Goal: Task Accomplishment & Management: Use online tool/utility

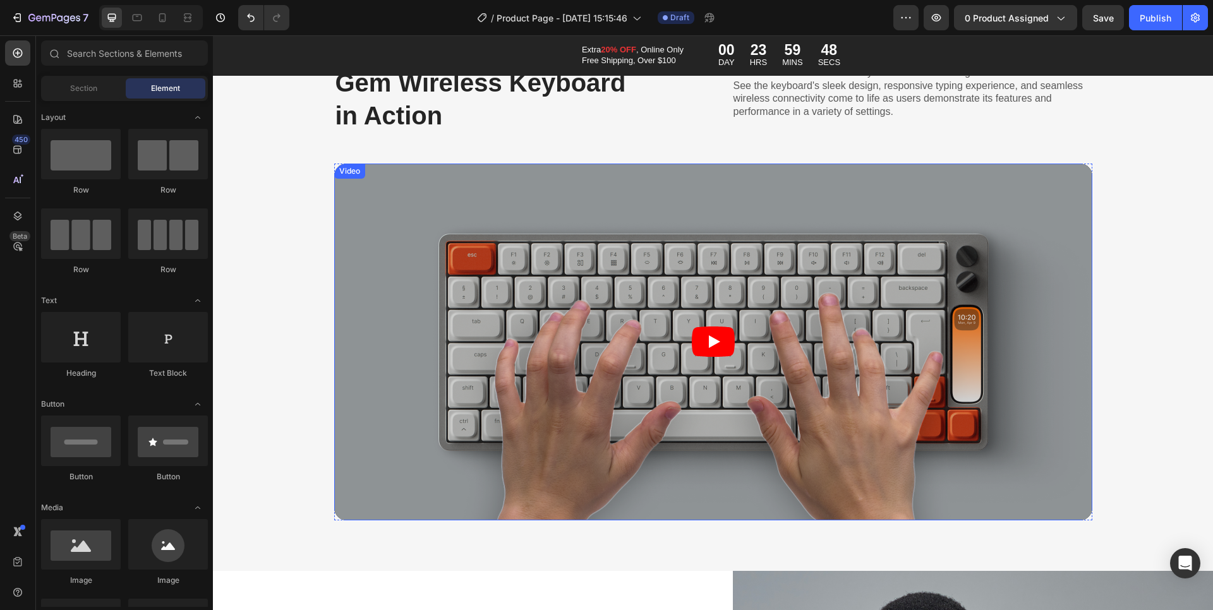
scroll to position [3255, 0]
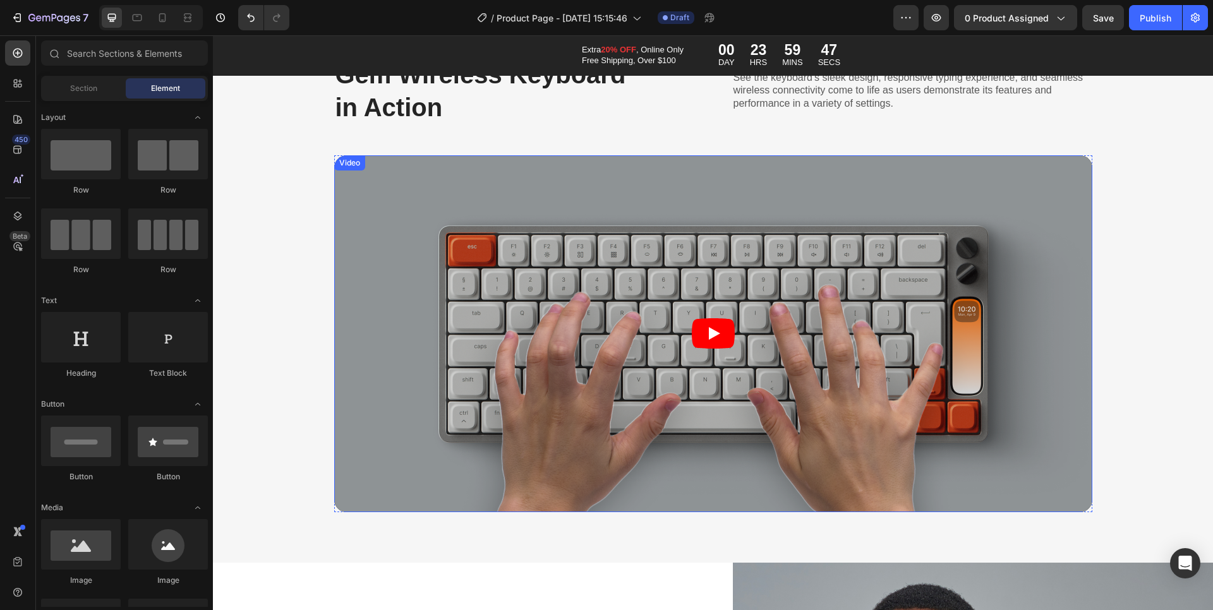
click at [709, 335] on icon "Play" at bounding box center [714, 333] width 11 height 13
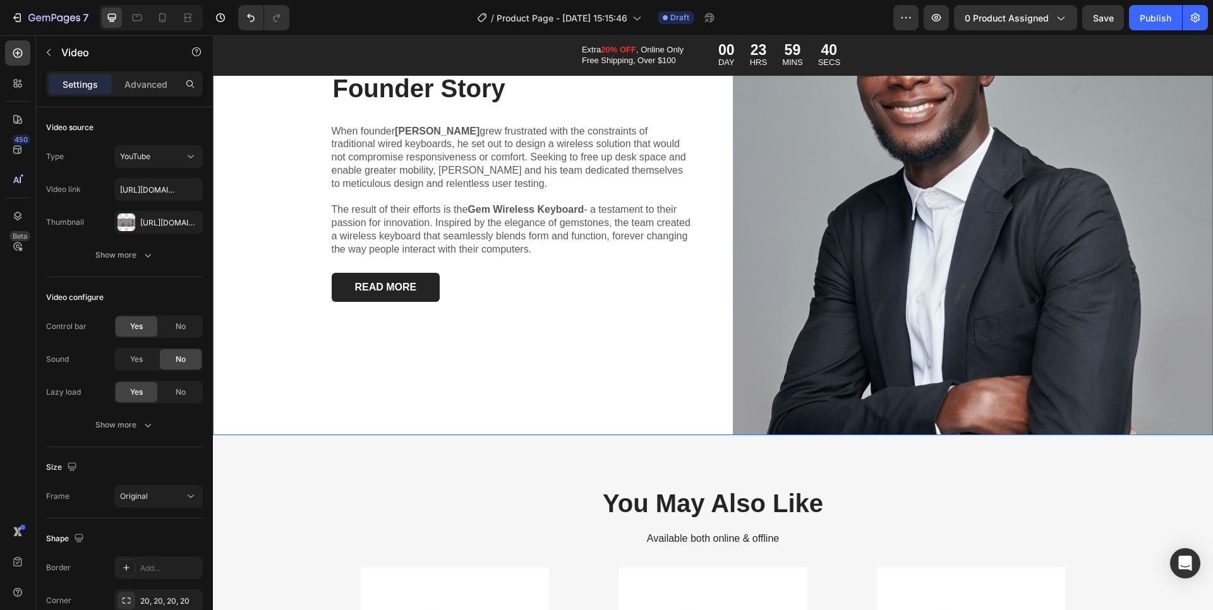
scroll to position [4208, 0]
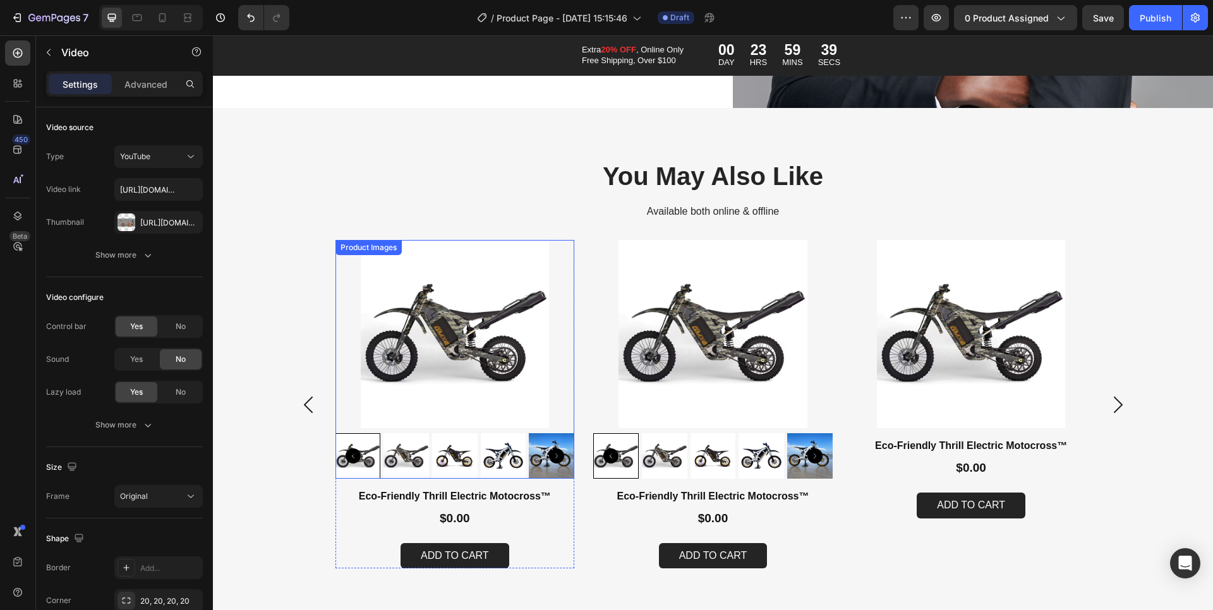
click at [495, 454] on img at bounding box center [504, 457] width 46 height 46
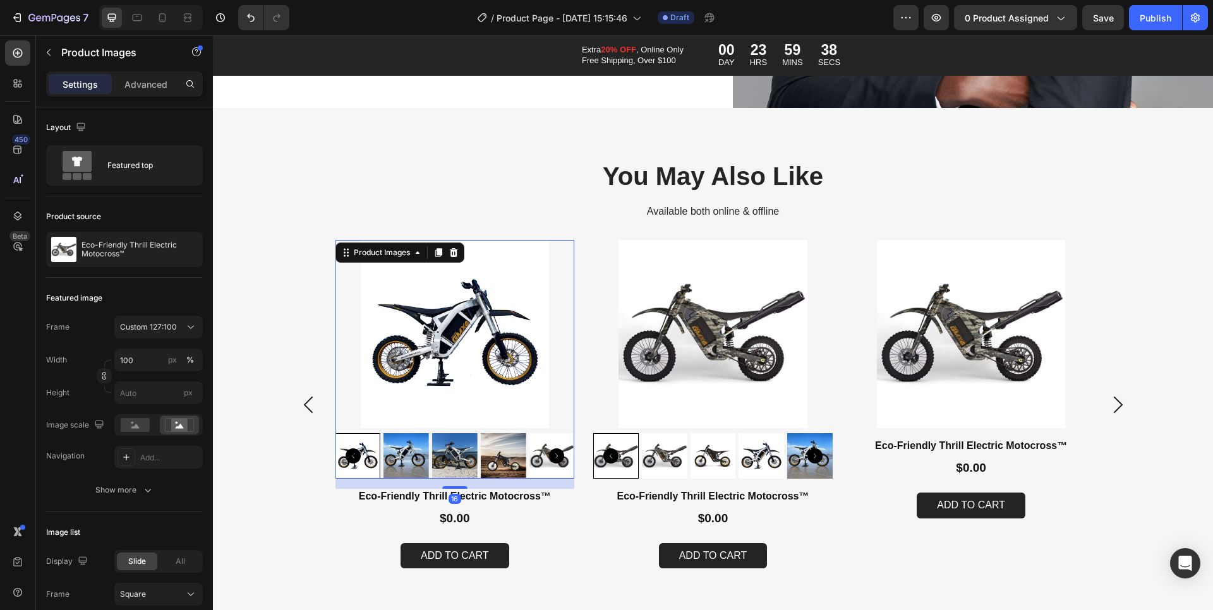
click at [447, 454] on img at bounding box center [455, 457] width 46 height 46
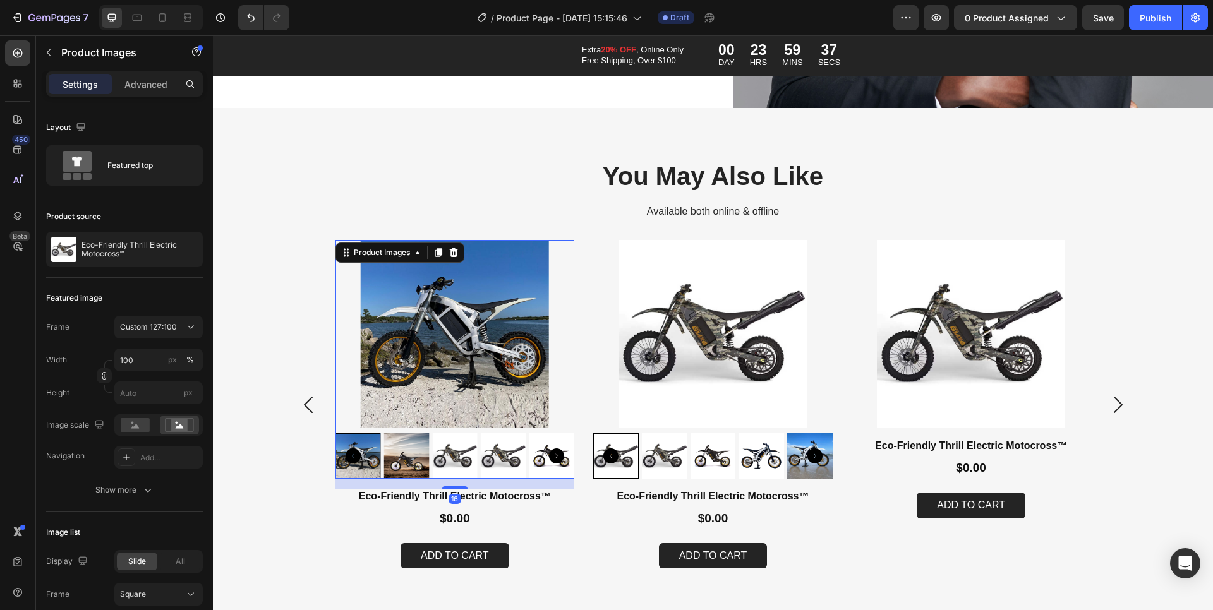
click at [462, 455] on div at bounding box center [456, 457] width 240 height 46
click at [682, 454] on img at bounding box center [665, 457] width 46 height 46
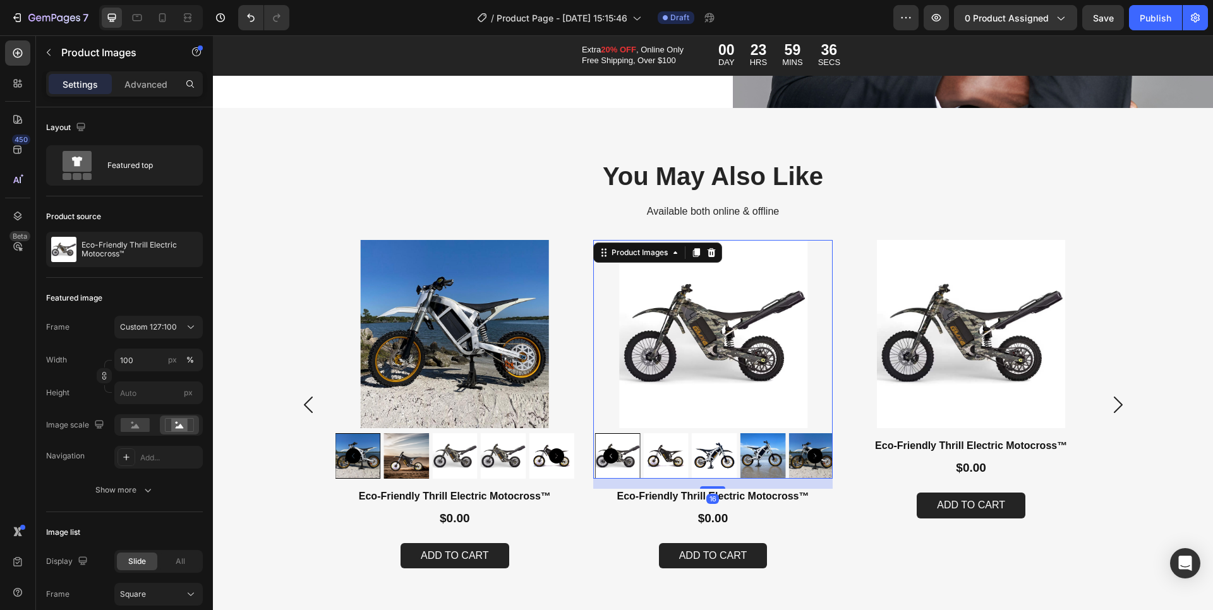
click at [763, 449] on img at bounding box center [764, 457] width 46 height 46
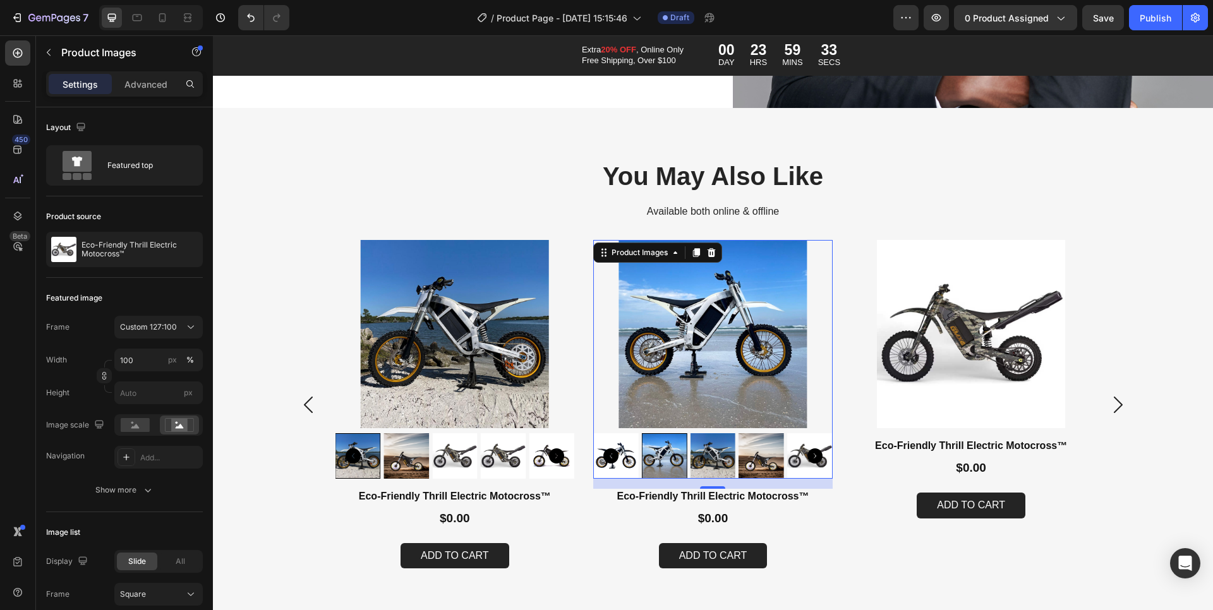
click at [758, 457] on img at bounding box center [762, 457] width 46 height 46
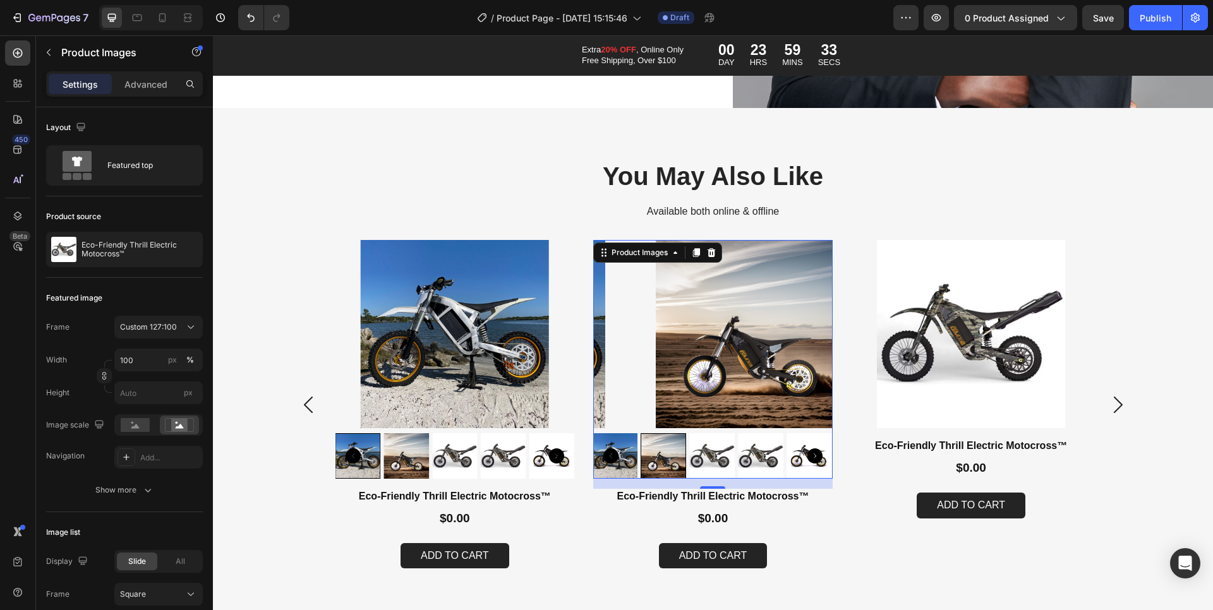
click at [690, 456] on div at bounding box center [713, 457] width 240 height 46
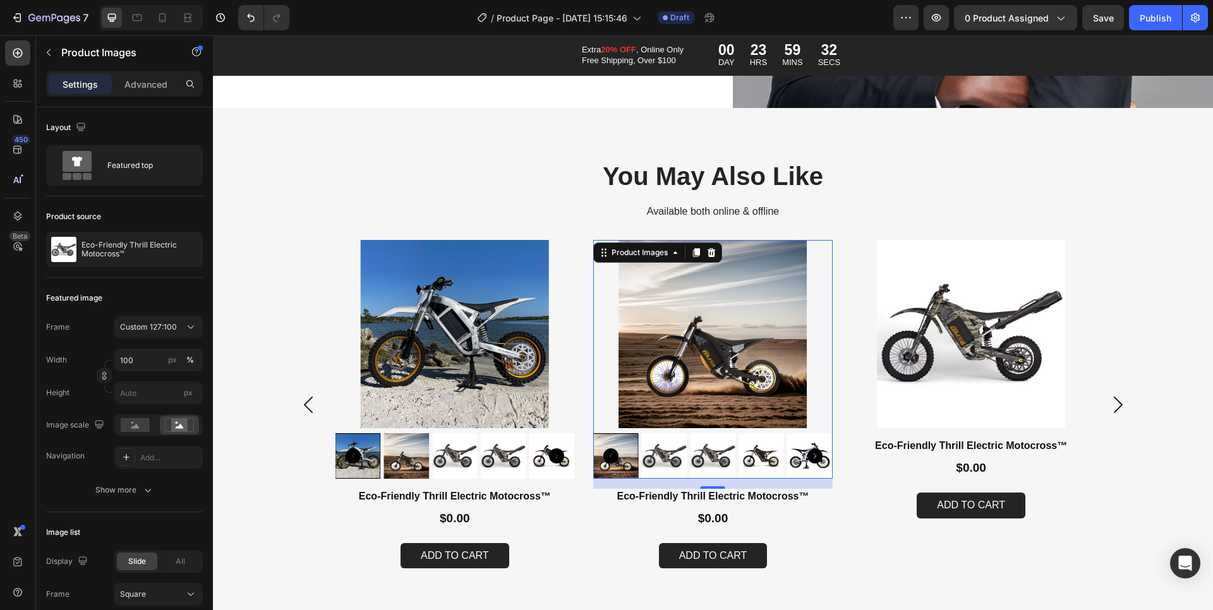
click at [684, 457] on div at bounding box center [713, 457] width 240 height 46
click at [693, 455] on img at bounding box center [714, 457] width 46 height 46
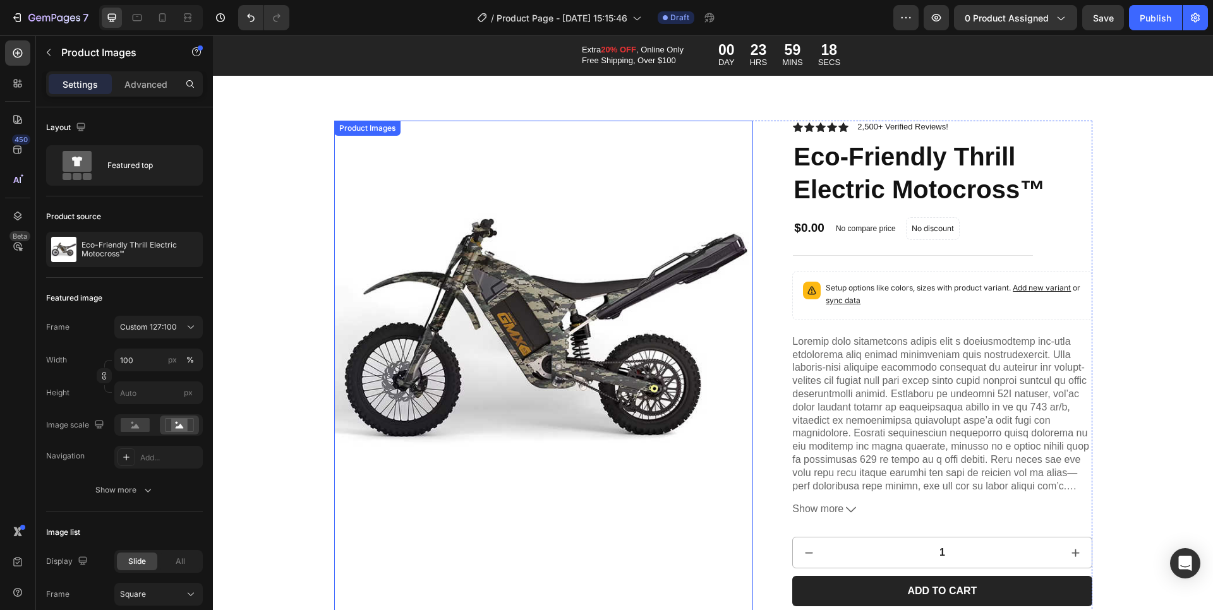
scroll to position [0, 0]
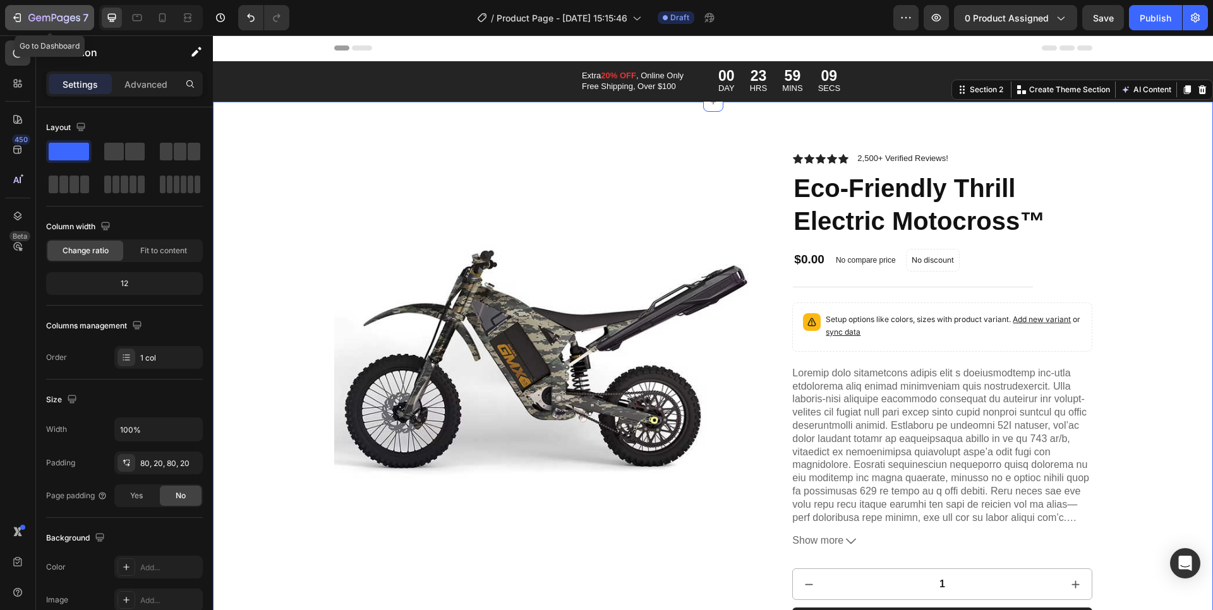
click at [61, 22] on icon "button" at bounding box center [54, 18] width 52 height 11
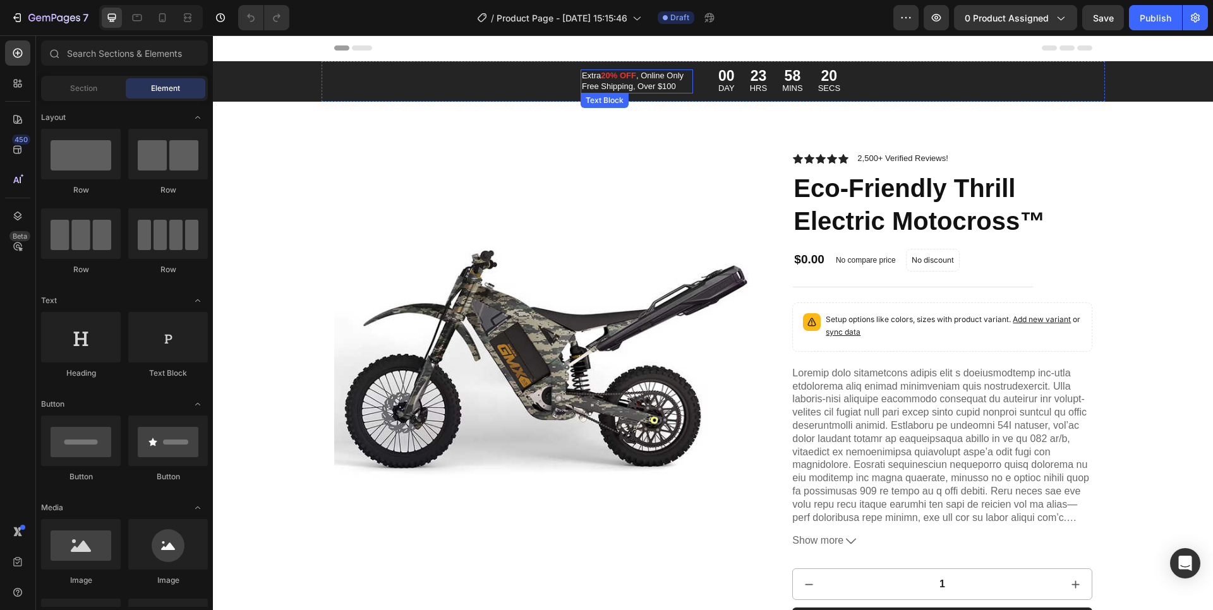
click at [582, 74] on p "Extra 20% OFF , Online Only Free Shipping, Over $100" at bounding box center [637, 81] width 110 height 21
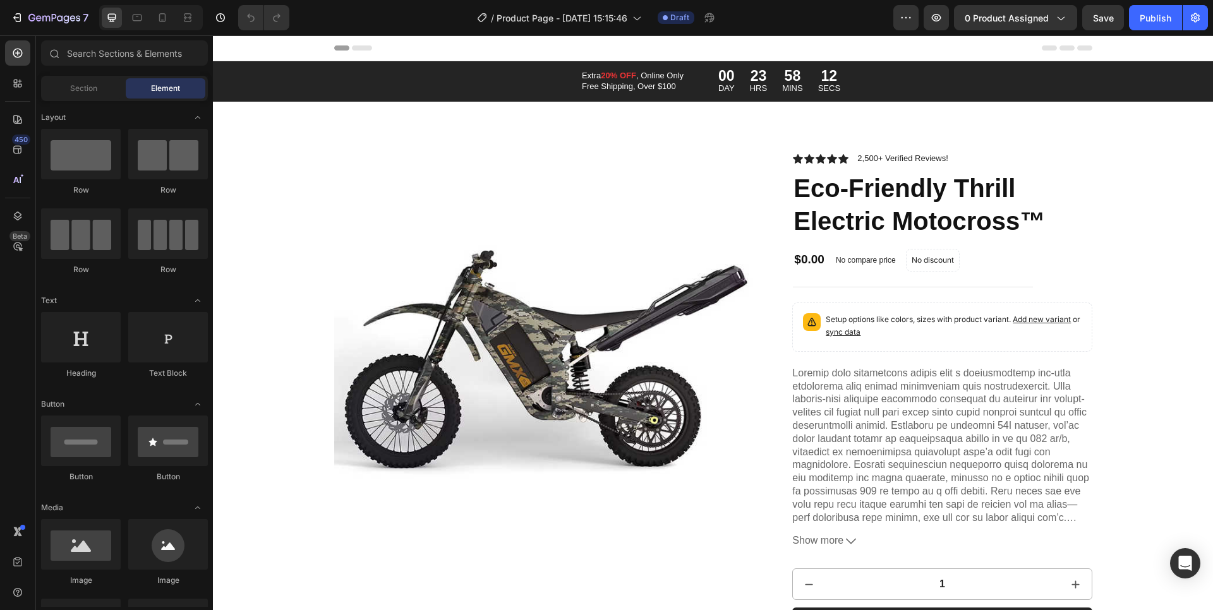
click at [404, 54] on div "Header" at bounding box center [713, 47] width 758 height 25
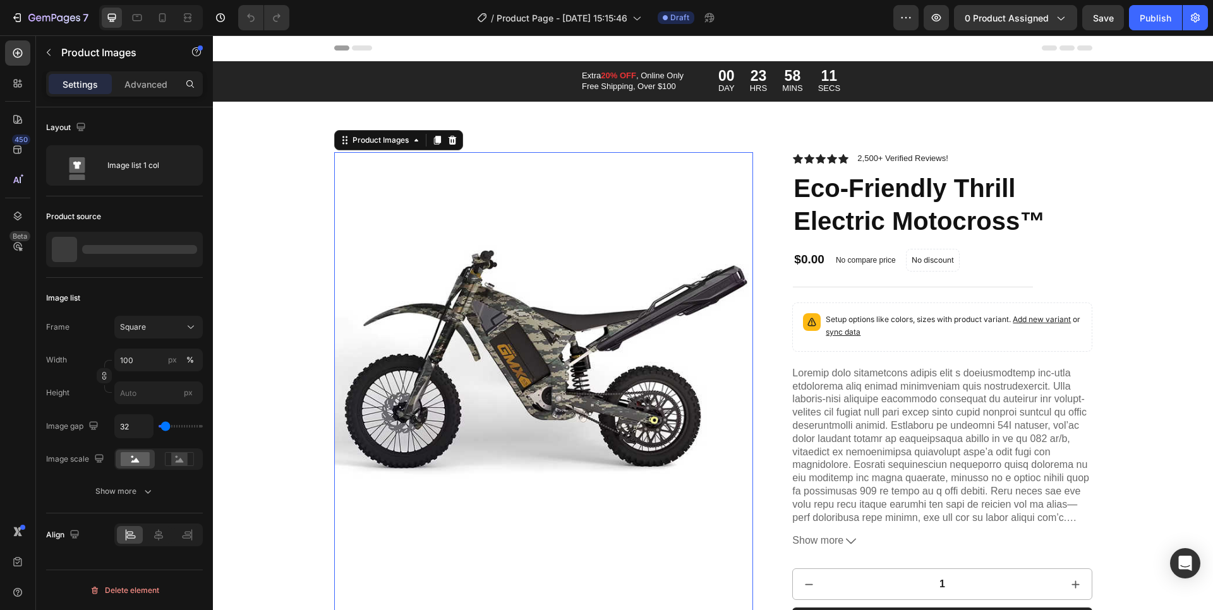
click at [408, 100] on div "Extra 20% OFF , Online Only Free Shipping, Over $100 Text Block 00 DAY 23 HRS 5…" at bounding box center [714, 81] width 784 height 40
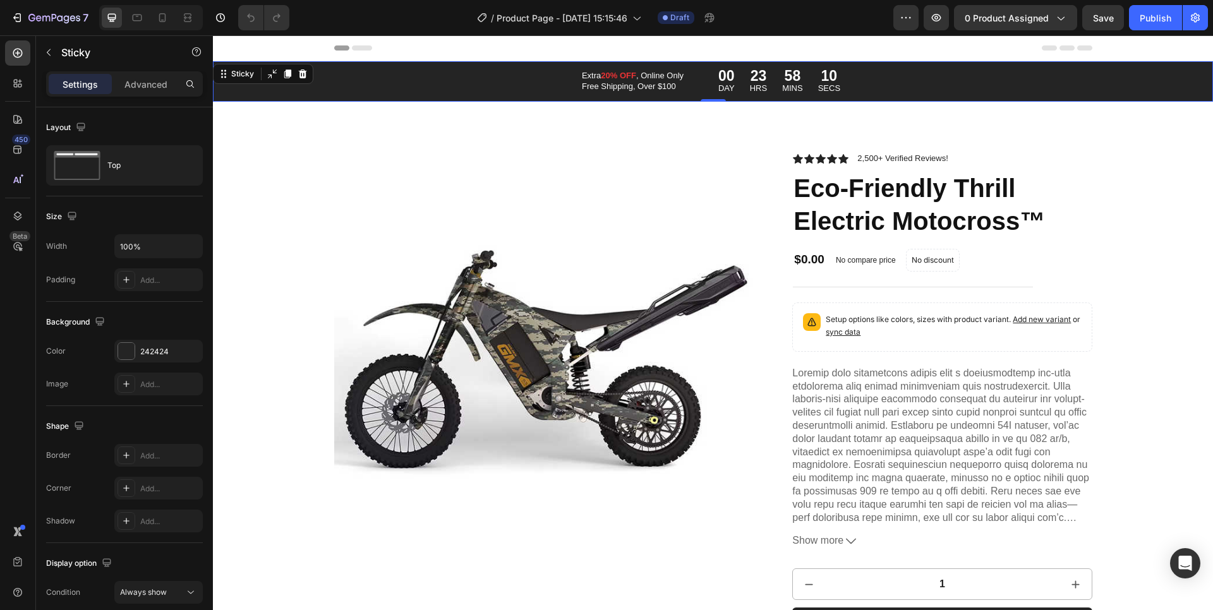
click at [304, 88] on div "Extra 20% OFF , Online Only Free Shipping, Over $100 Text Block 00 DAY 23 HRS 5…" at bounding box center [713, 81] width 1000 height 40
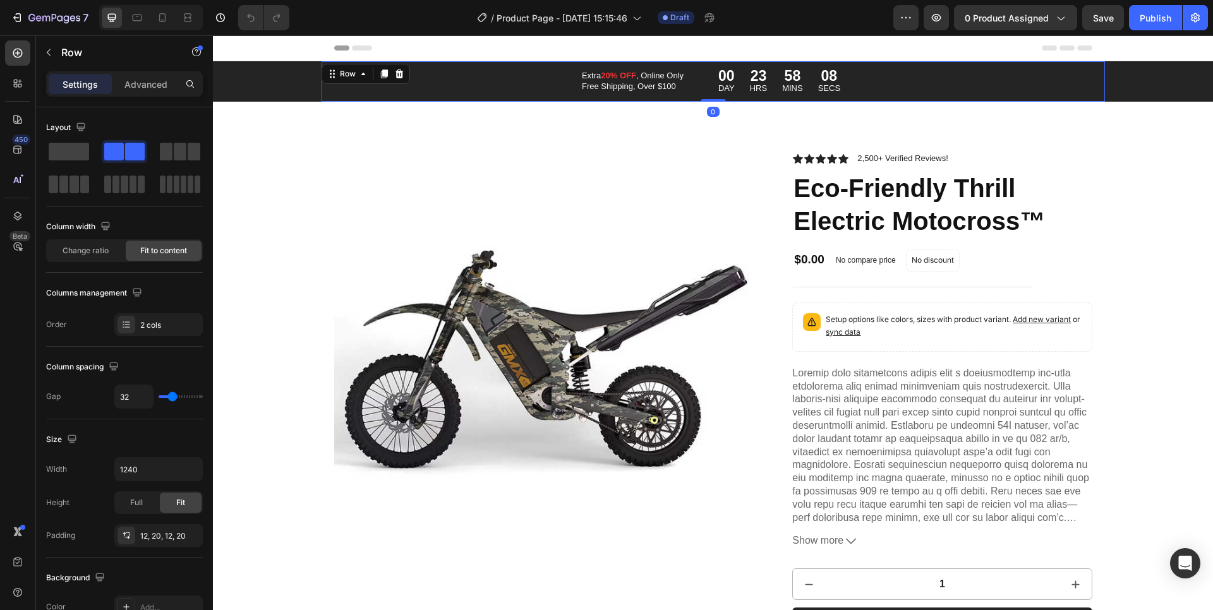
click at [323, 98] on div "Extra 20% OFF , Online Only Free Shipping, Over $100 Text Block 00 DAY 23 HRS 5…" at bounding box center [714, 81] width 784 height 40
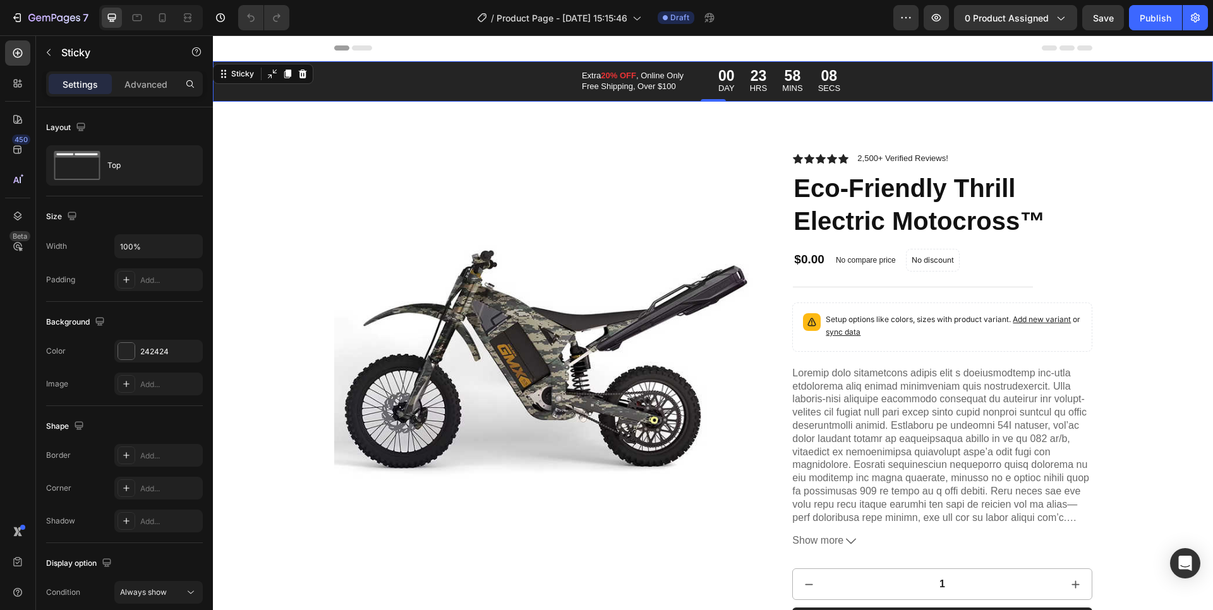
click at [305, 98] on div "Extra 20% OFF , Online Only Free Shipping, Over $100 Text Block 00 DAY 23 HRS 5…" at bounding box center [713, 81] width 1000 height 40
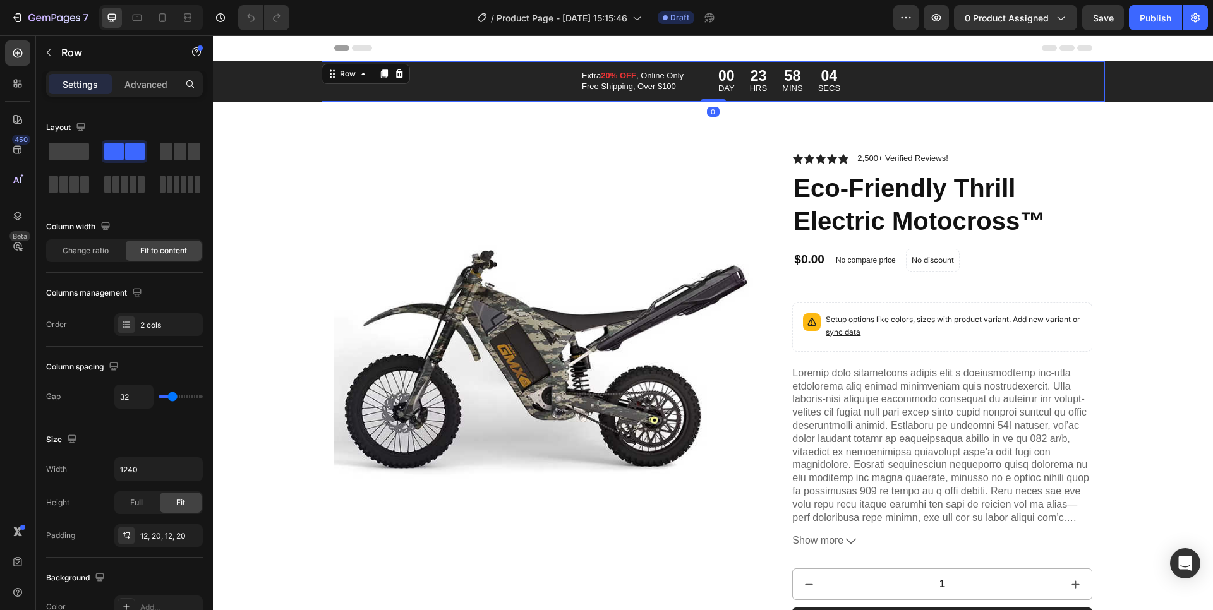
click at [351, 88] on div "Extra 20% OFF , Online Only Free Shipping, Over $100 Text Block 00 DAY 23 HRS 5…" at bounding box center [714, 81] width 784 height 40
click at [312, 90] on div "Extra 20% OFF , Online Only Free Shipping, Over $100 Text Block 00 DAY 23 HRS 5…" at bounding box center [713, 81] width 1000 height 40
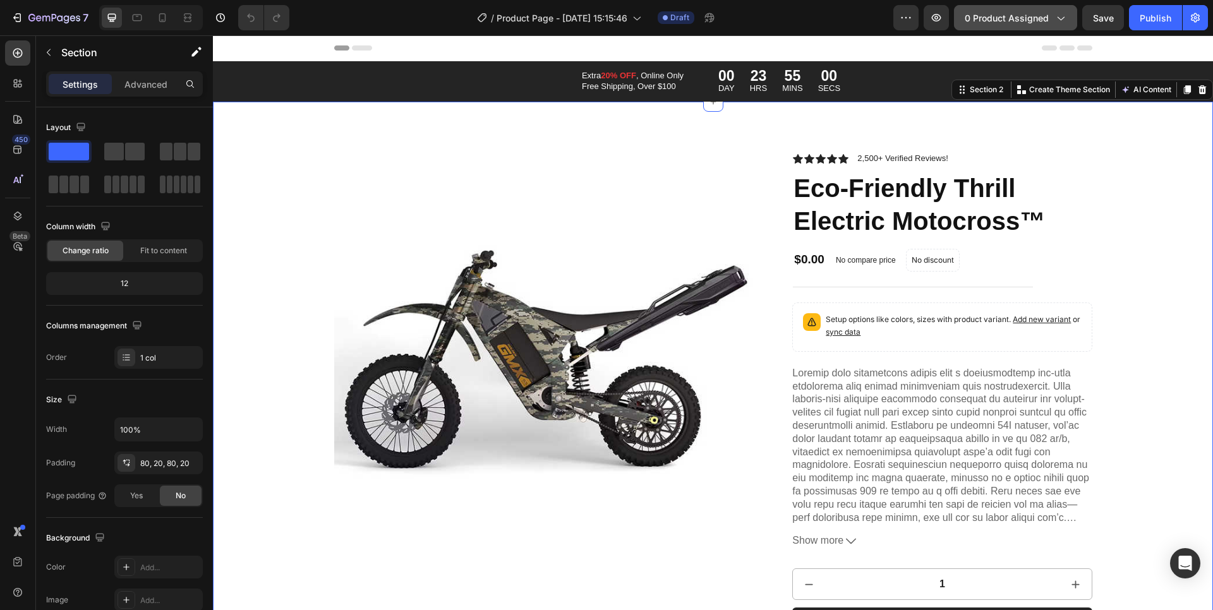
click at [1064, 15] on icon "button" at bounding box center [1060, 17] width 13 height 13
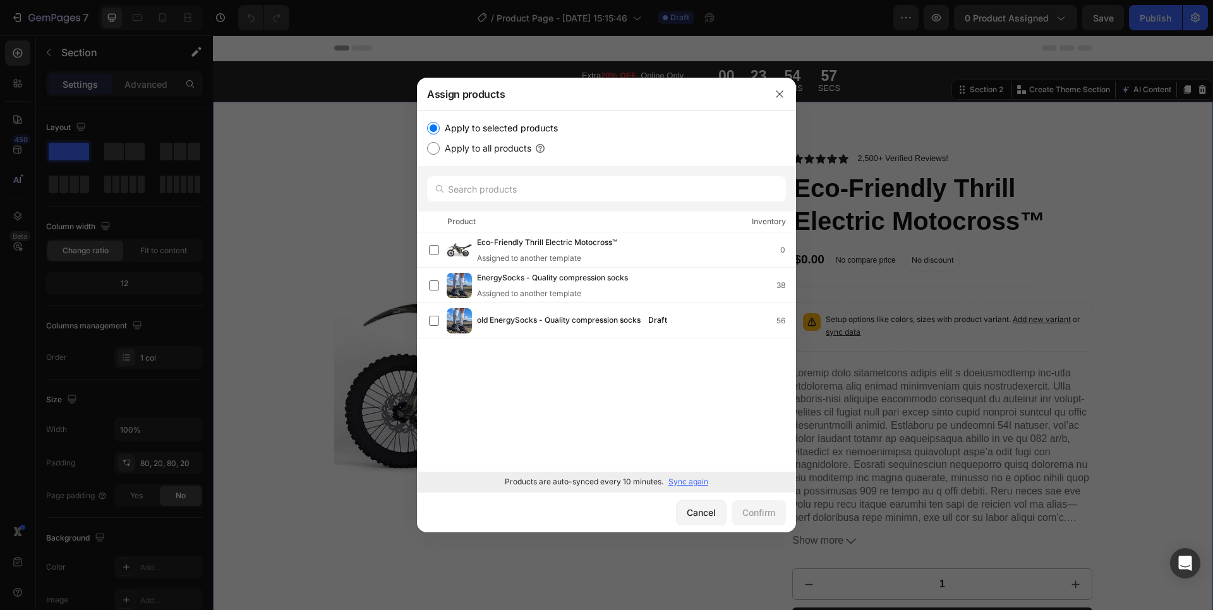
click at [452, 150] on label "Apply to all products" at bounding box center [486, 148] width 92 height 15
click at [440, 150] on input "Apply to all products" at bounding box center [433, 148] width 13 height 13
radio input "true"
click at [451, 128] on label "Apply to selected products" at bounding box center [499, 128] width 118 height 15
click at [440, 128] on input "Apply to selected products" at bounding box center [433, 128] width 13 height 13
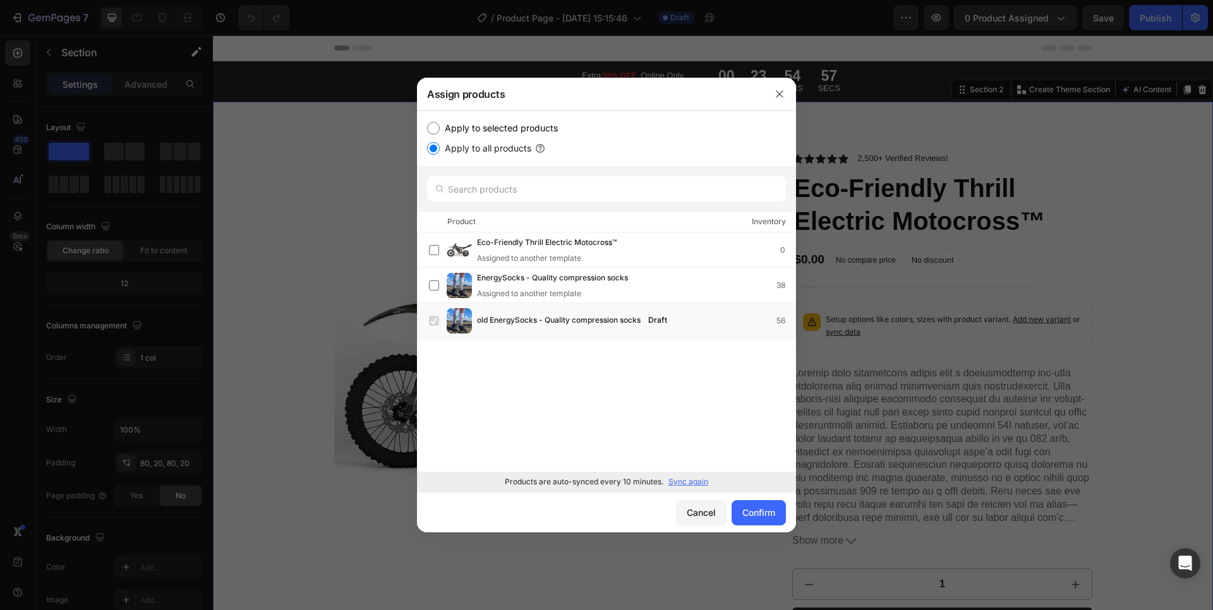
radio input "true"
click at [693, 504] on button "Cancel" at bounding box center [701, 513] width 51 height 25
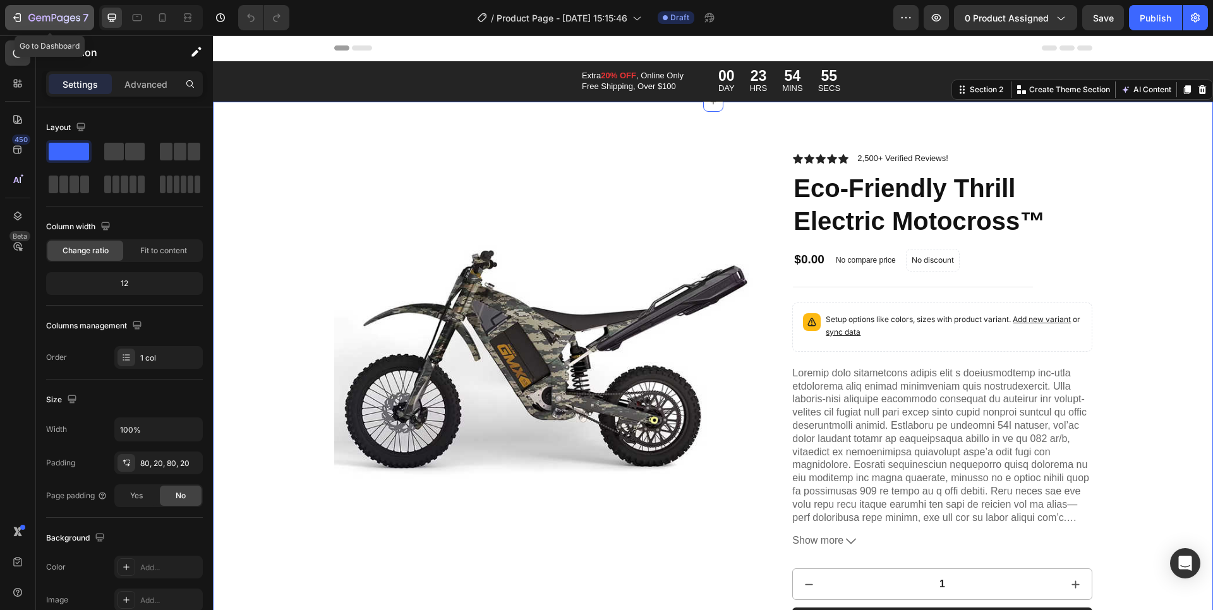
click at [67, 18] on icon "button" at bounding box center [54, 18] width 52 height 11
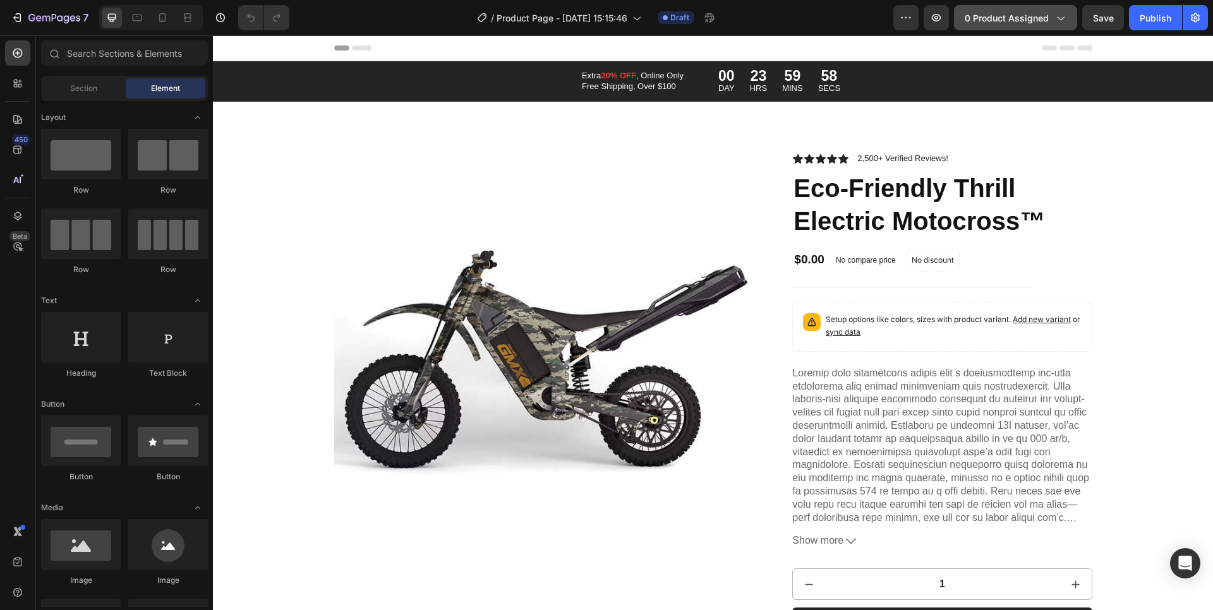
click at [1024, 20] on span "0 product assigned" at bounding box center [1007, 17] width 84 height 13
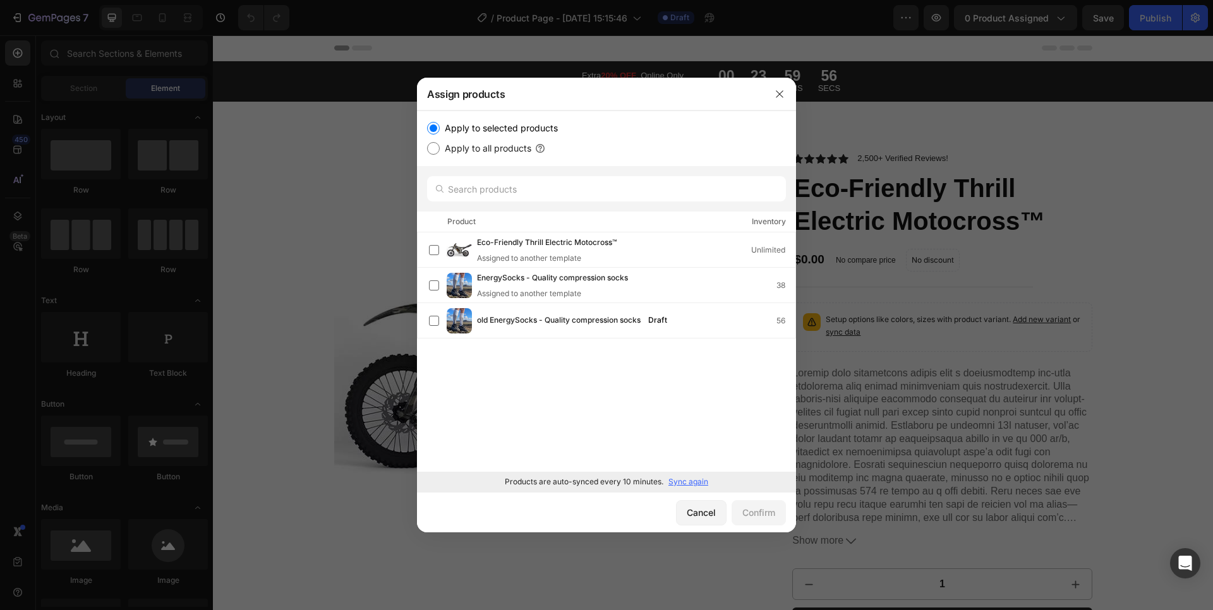
click at [368, 171] on div at bounding box center [606, 305] width 1213 height 610
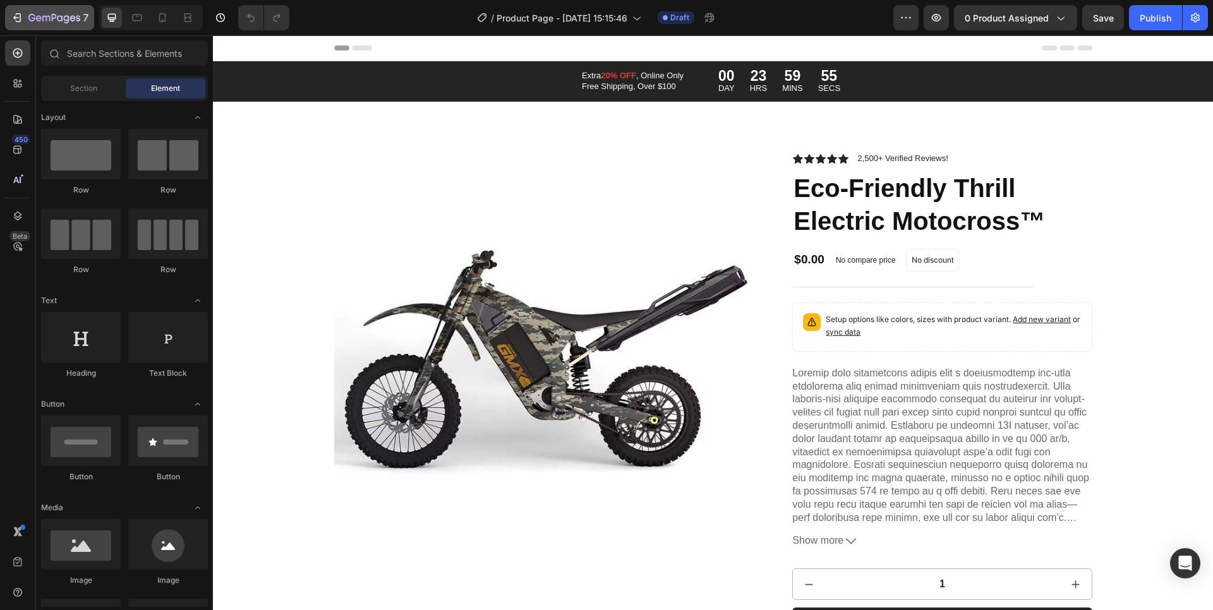
click at [72, 8] on button "7" at bounding box center [49, 17] width 89 height 25
click at [989, 20] on span "0 product assigned" at bounding box center [1007, 17] width 84 height 13
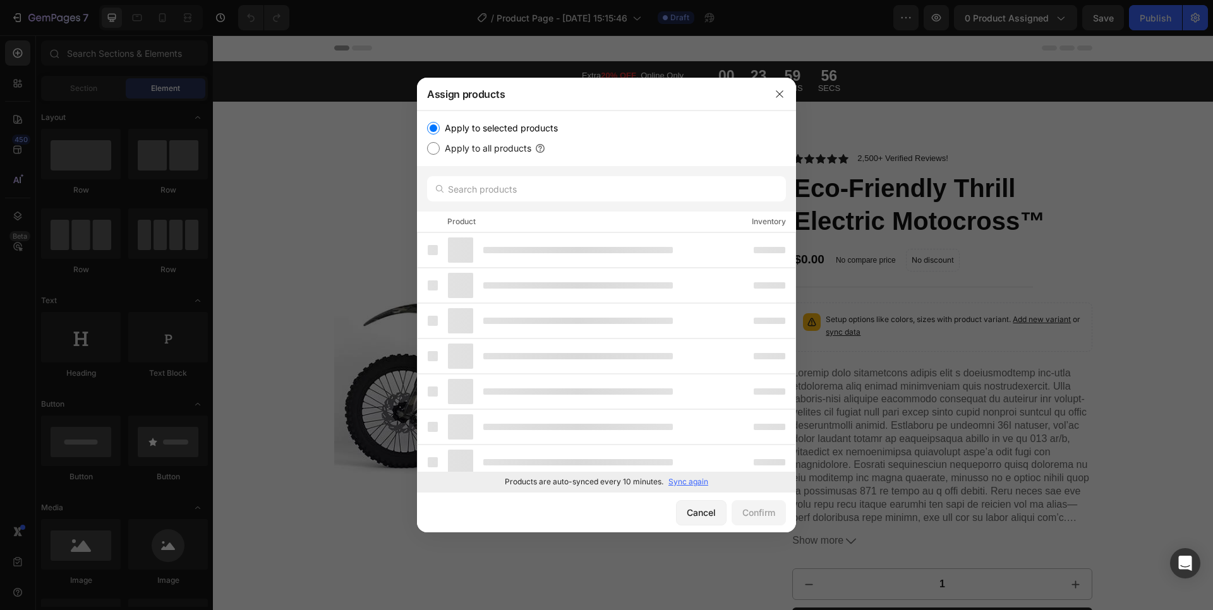
click at [688, 479] on p "Sync again" at bounding box center [689, 481] width 40 height 11
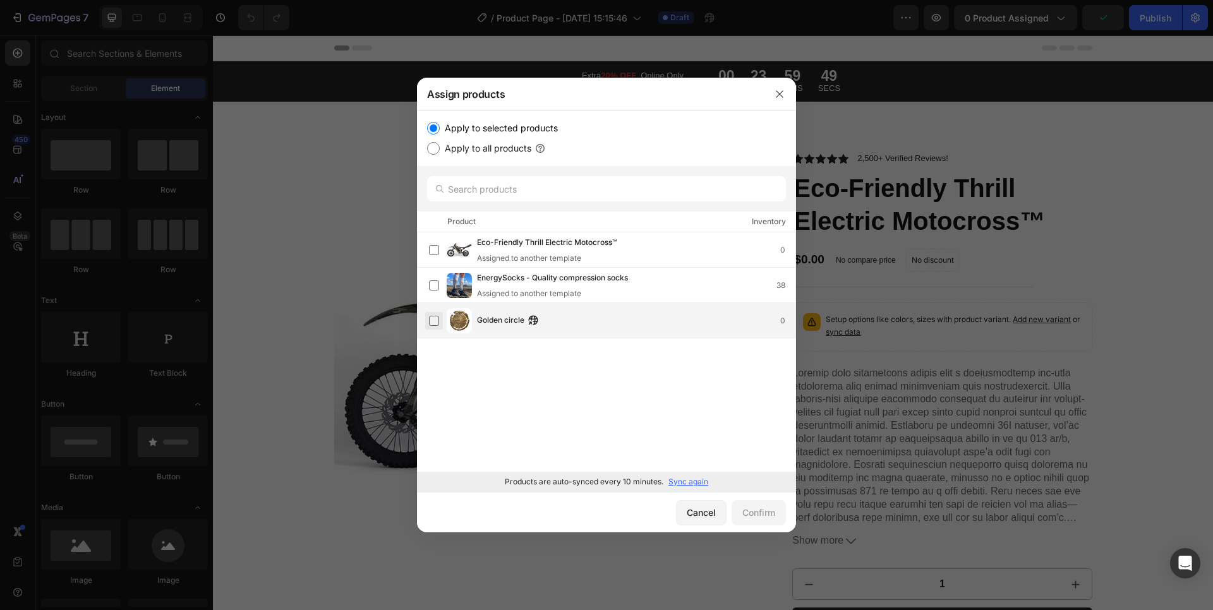
click at [434, 318] on label at bounding box center [434, 321] width 10 height 10
click at [743, 509] on div "Confirm" at bounding box center [759, 512] width 33 height 13
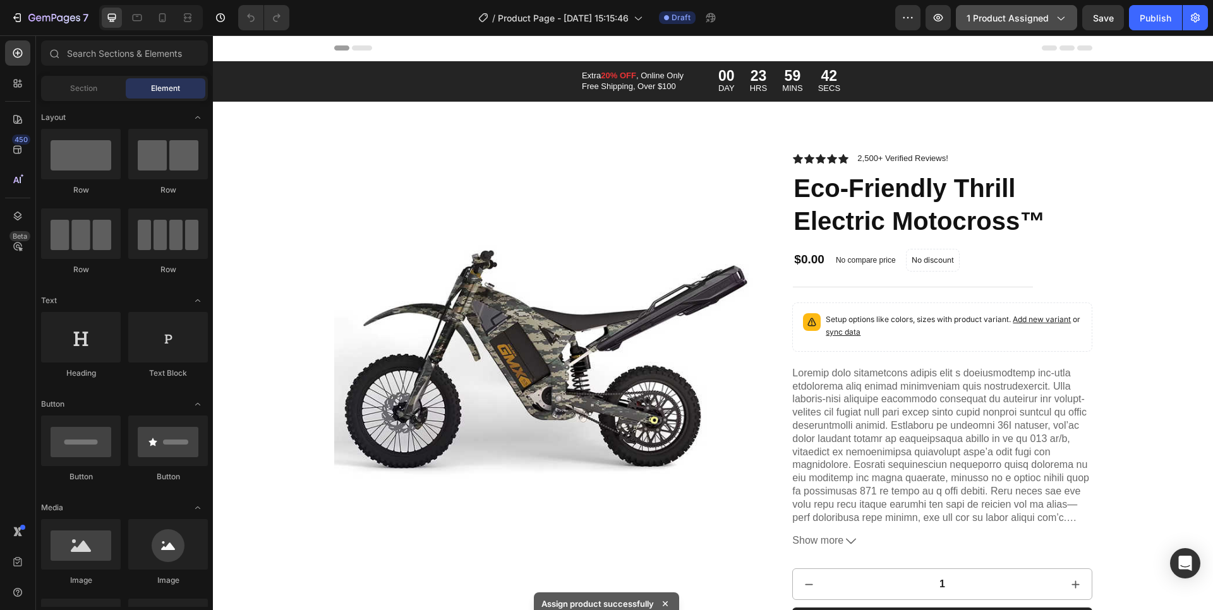
click at [1038, 9] on button "1 product assigned" at bounding box center [1016, 17] width 121 height 25
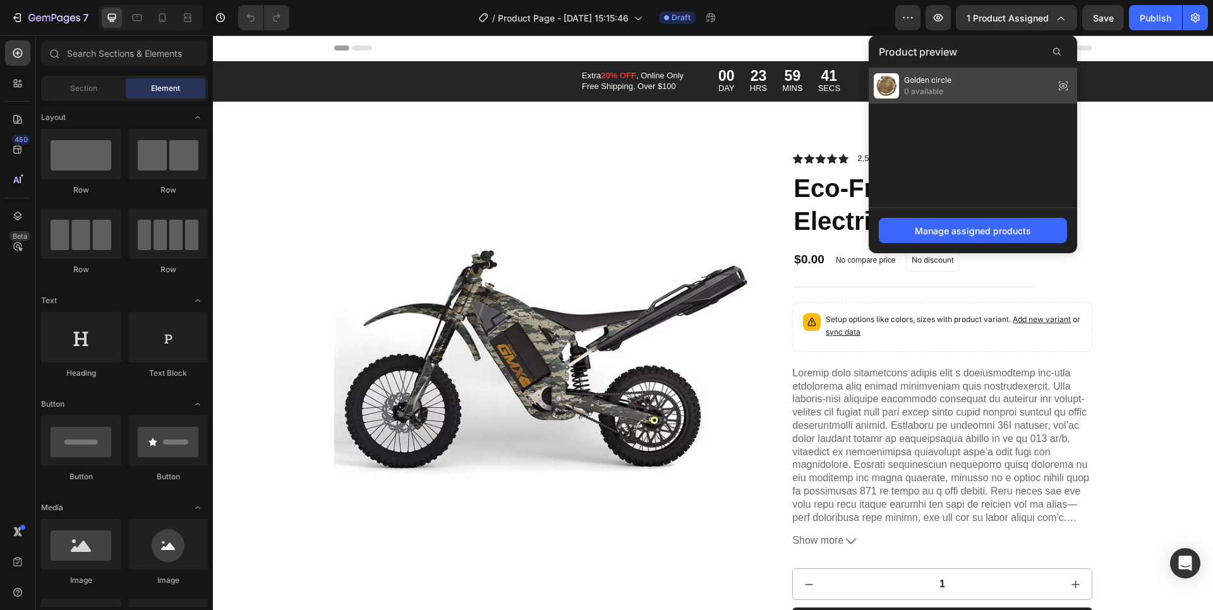
click at [919, 92] on span "0 available" at bounding box center [927, 91] width 47 height 11
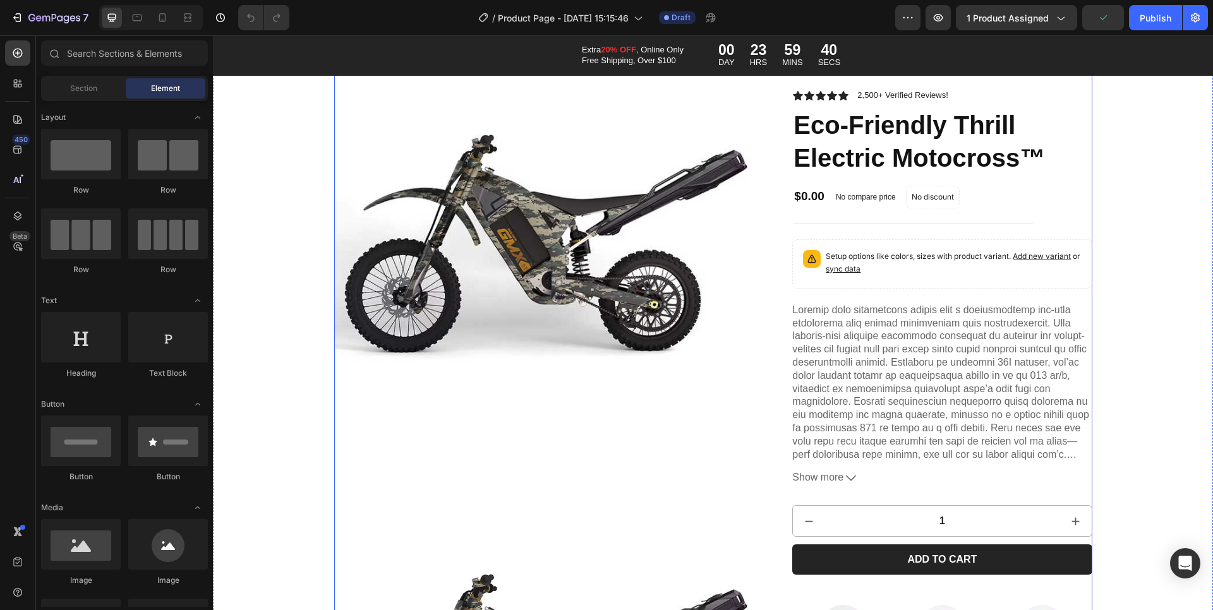
scroll to position [181, 0]
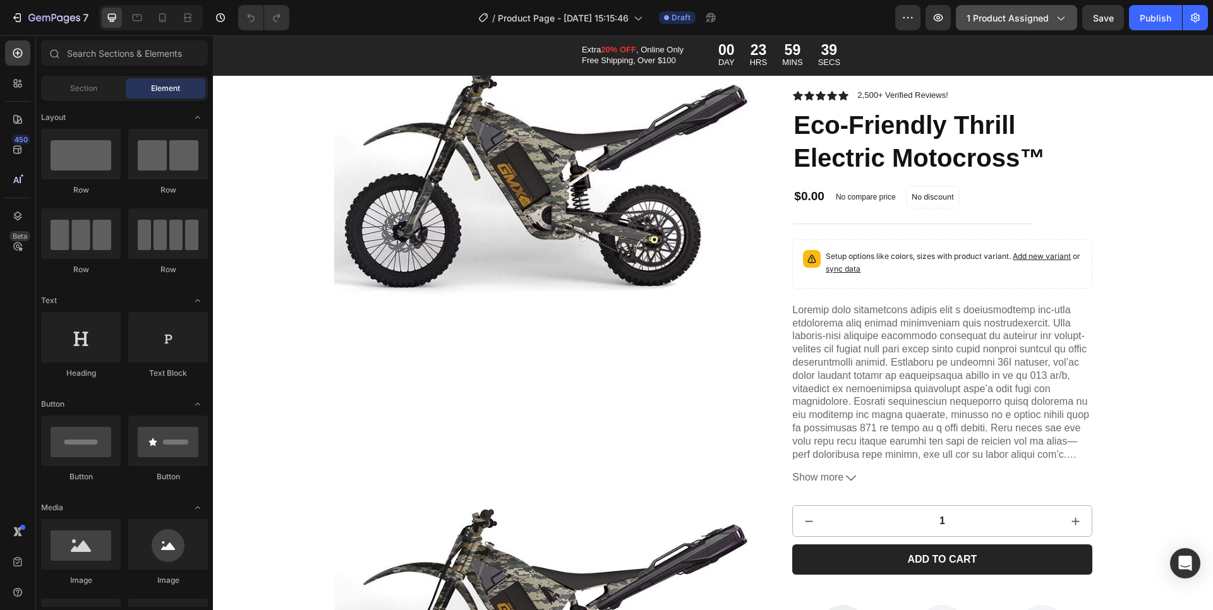
click at [1048, 25] on button "1 product assigned" at bounding box center [1016, 17] width 121 height 25
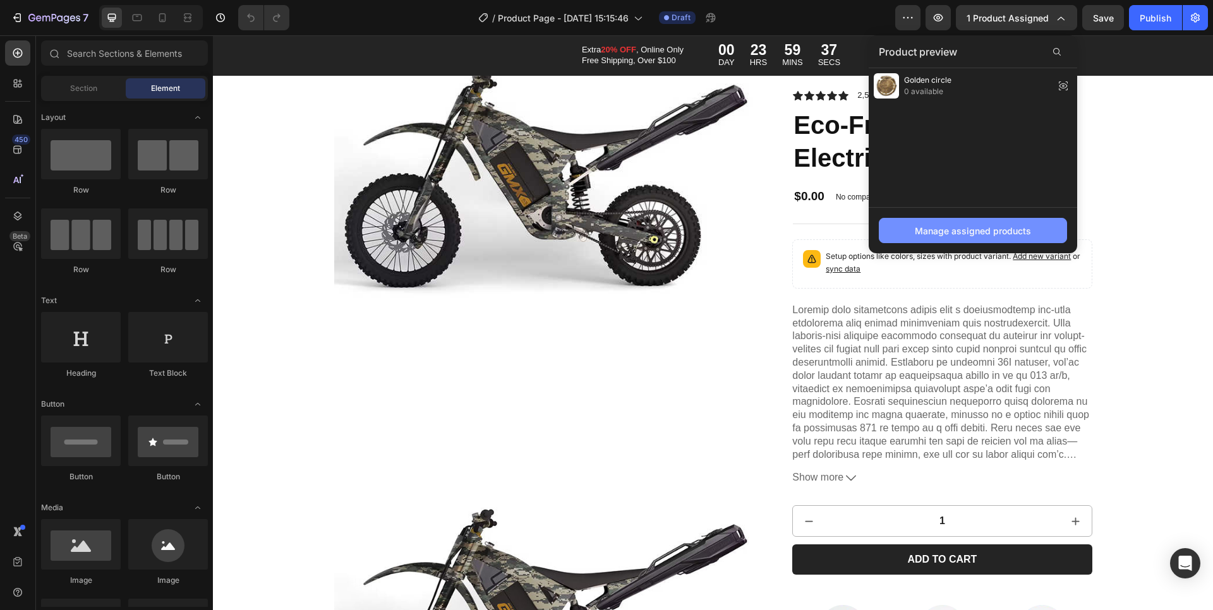
click at [940, 224] on button "Manage assigned products" at bounding box center [973, 230] width 188 height 25
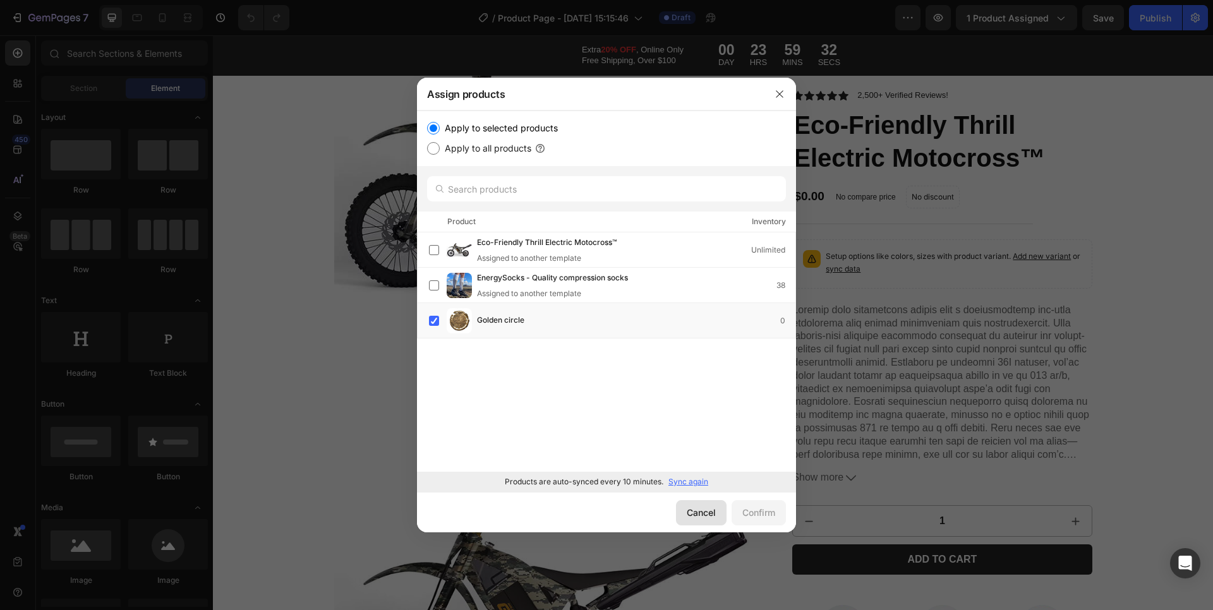
click at [696, 521] on button "Cancel" at bounding box center [701, 513] width 51 height 25
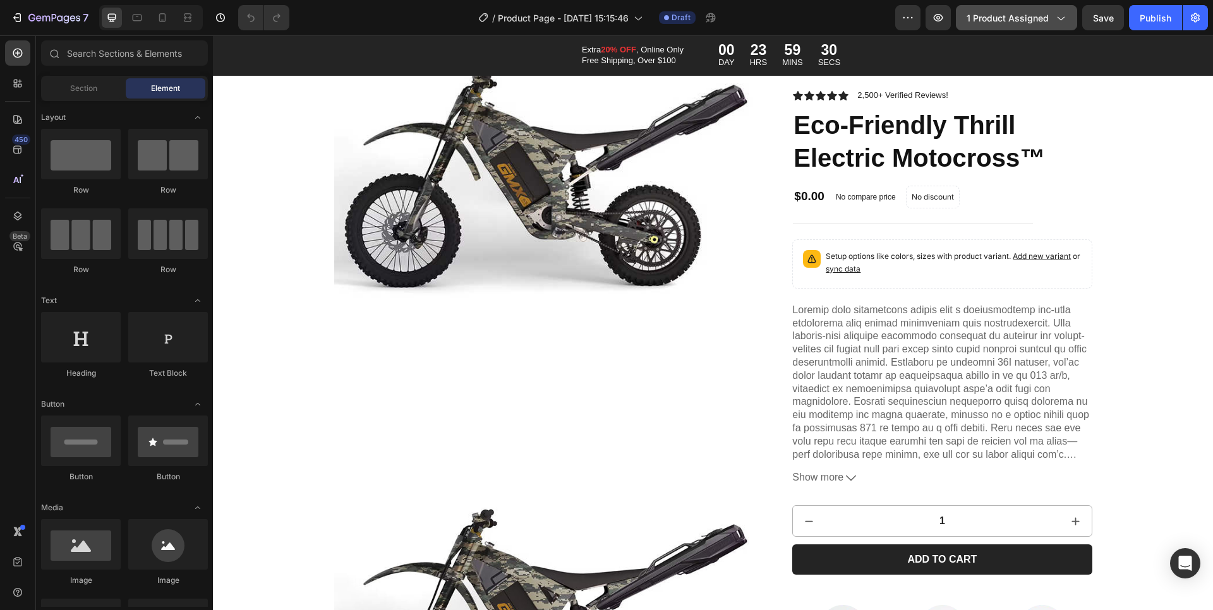
click at [1056, 21] on icon "button" at bounding box center [1060, 17] width 13 height 13
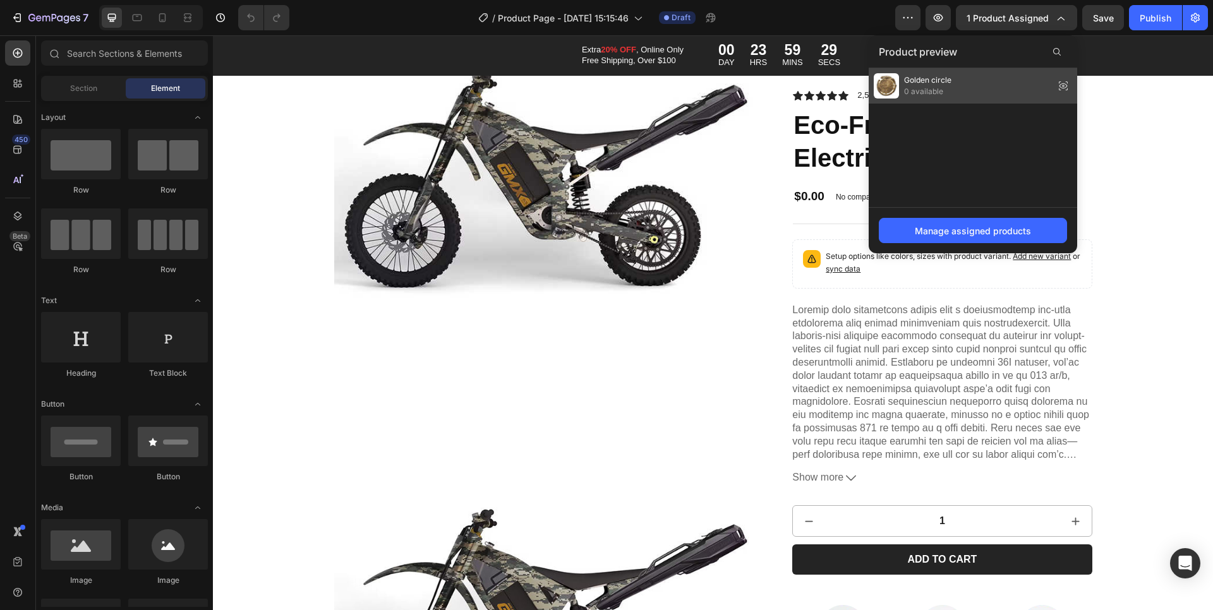
click at [937, 78] on span "Golden circle" at bounding box center [927, 80] width 47 height 11
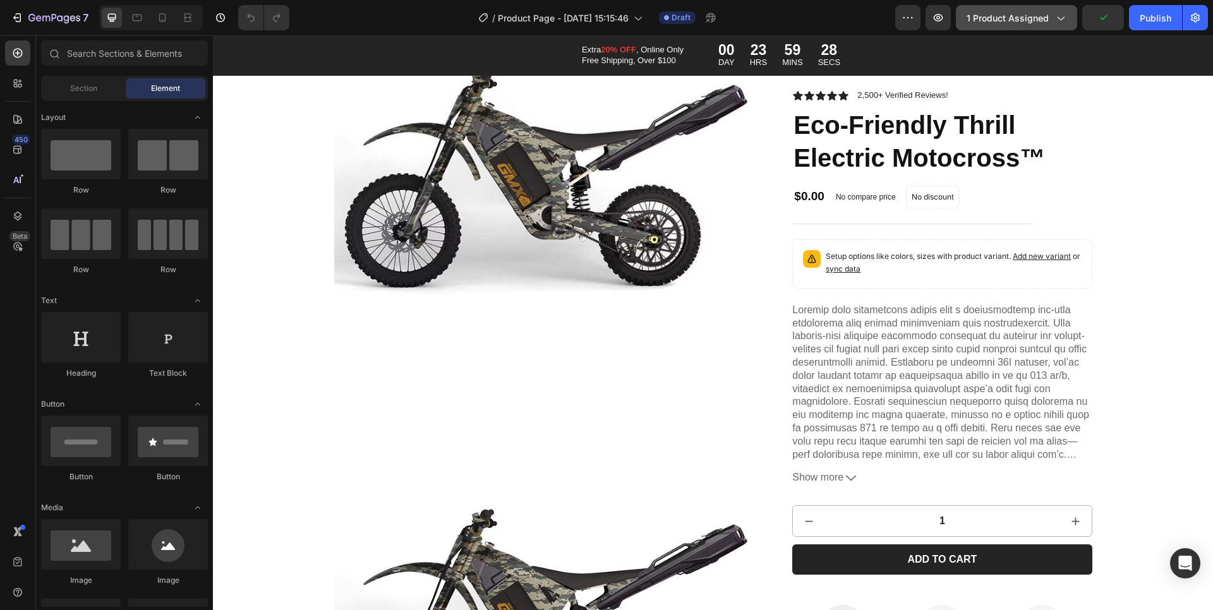
click at [1035, 21] on span "1 product assigned" at bounding box center [1008, 17] width 82 height 13
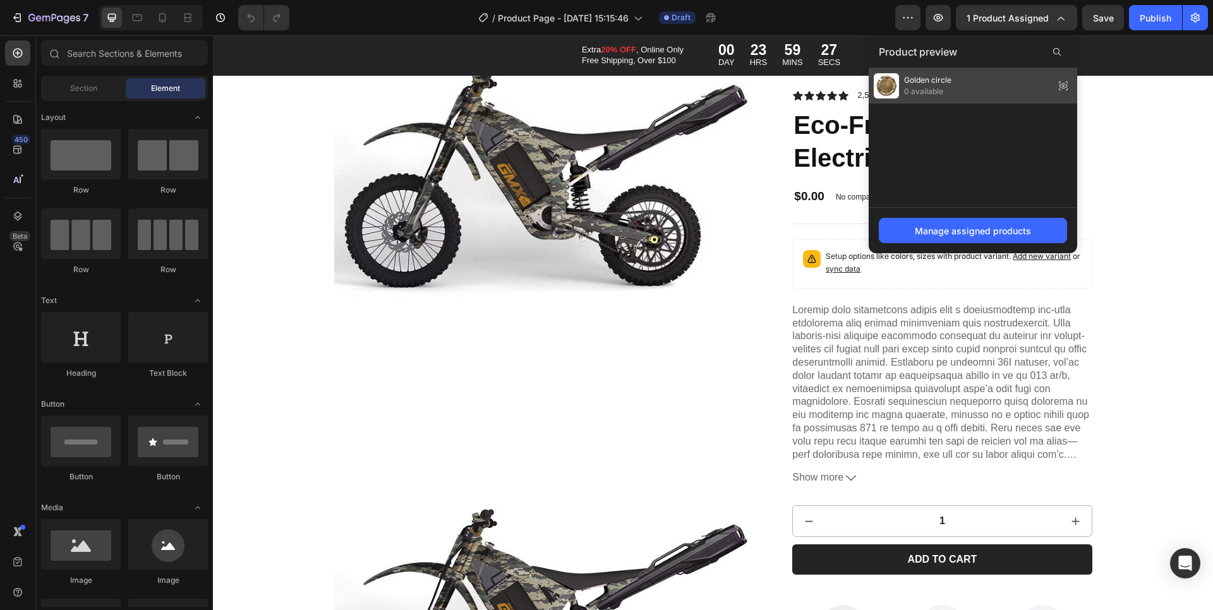
click at [961, 75] on div "Golden circle 0 available" at bounding box center [973, 85] width 209 height 35
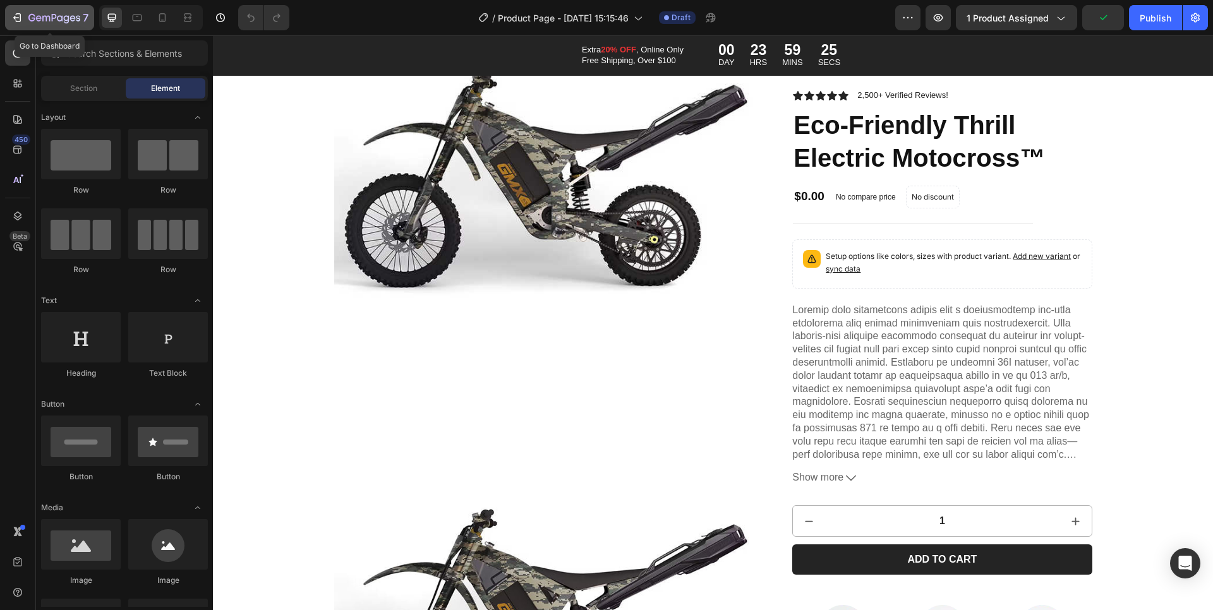
click at [37, 13] on icon "button" at bounding box center [54, 18] width 52 height 11
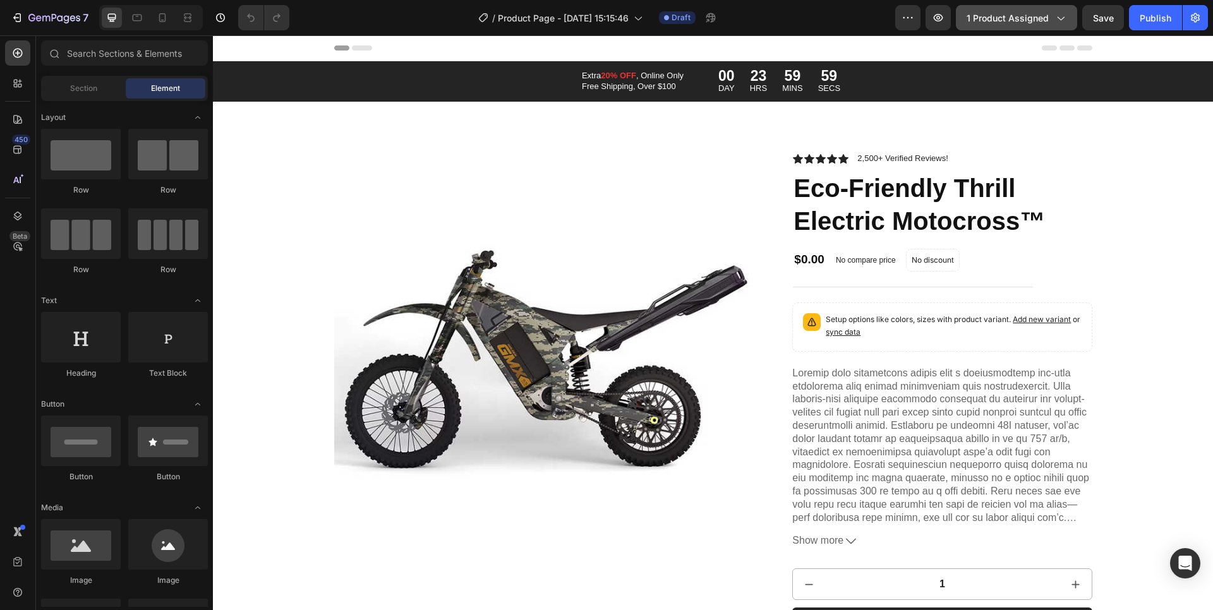
click at [1029, 15] on span "1 product assigned" at bounding box center [1008, 17] width 82 height 13
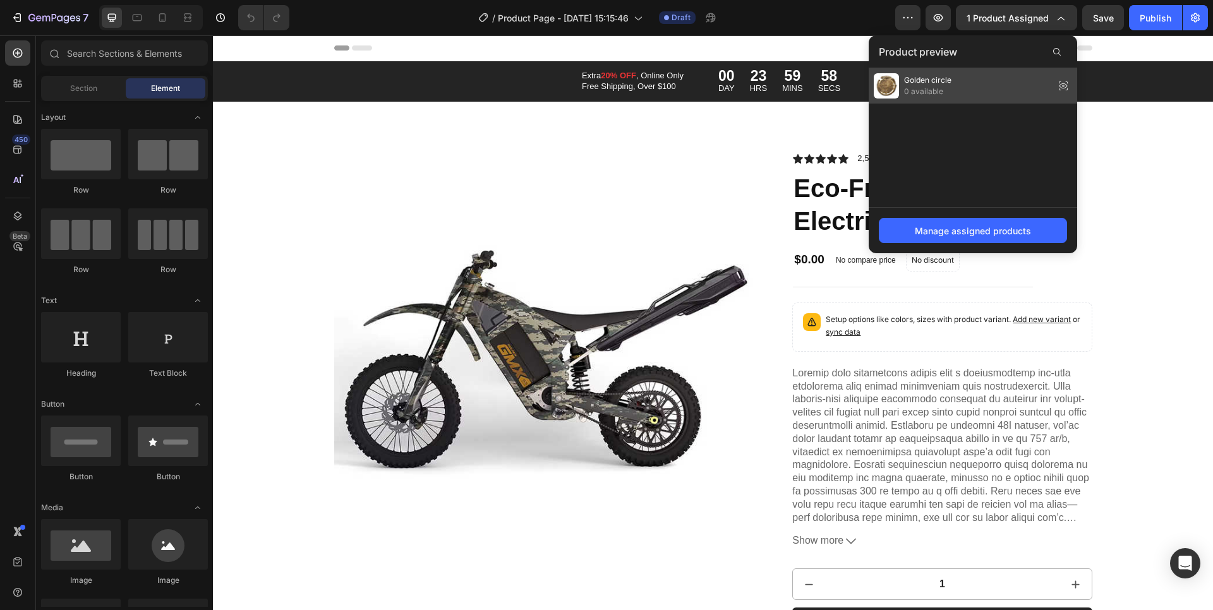
click at [902, 88] on div "Golden circle 0 available" at bounding box center [913, 85] width 78 height 25
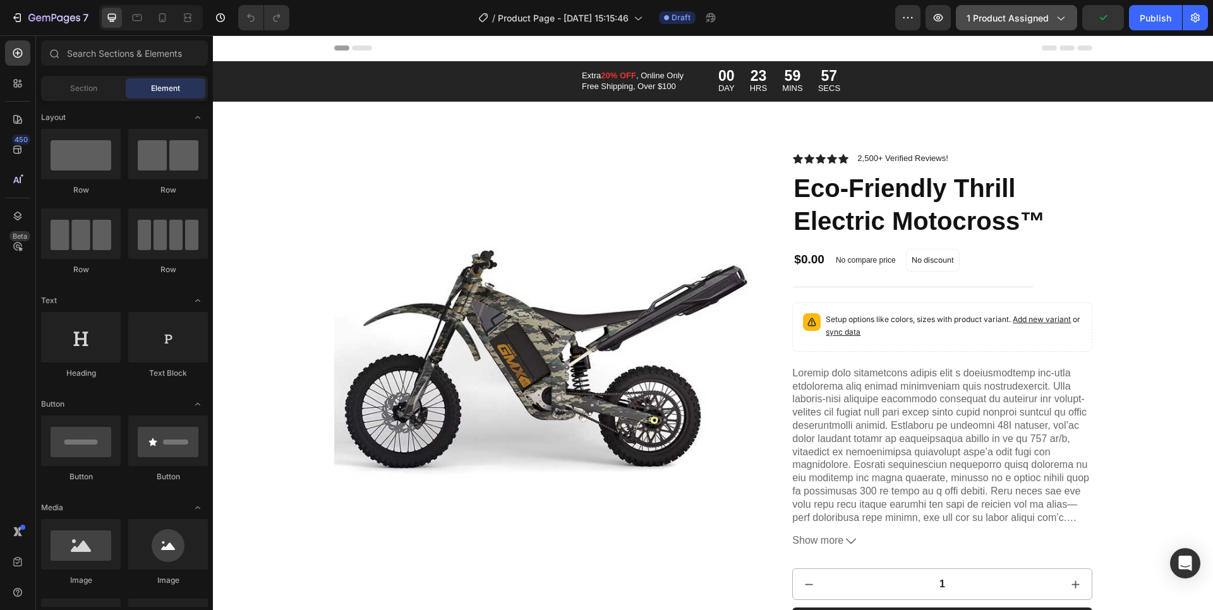
click at [1064, 21] on icon "button" at bounding box center [1060, 17] width 13 height 13
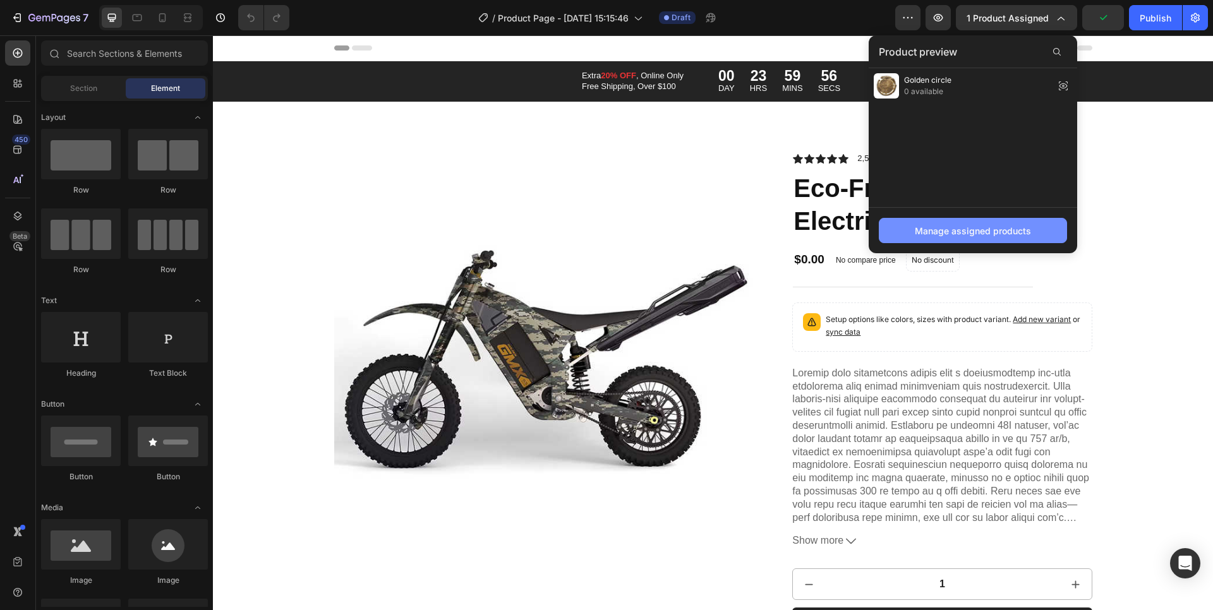
click at [971, 236] on div "Manage assigned products" at bounding box center [973, 230] width 116 height 13
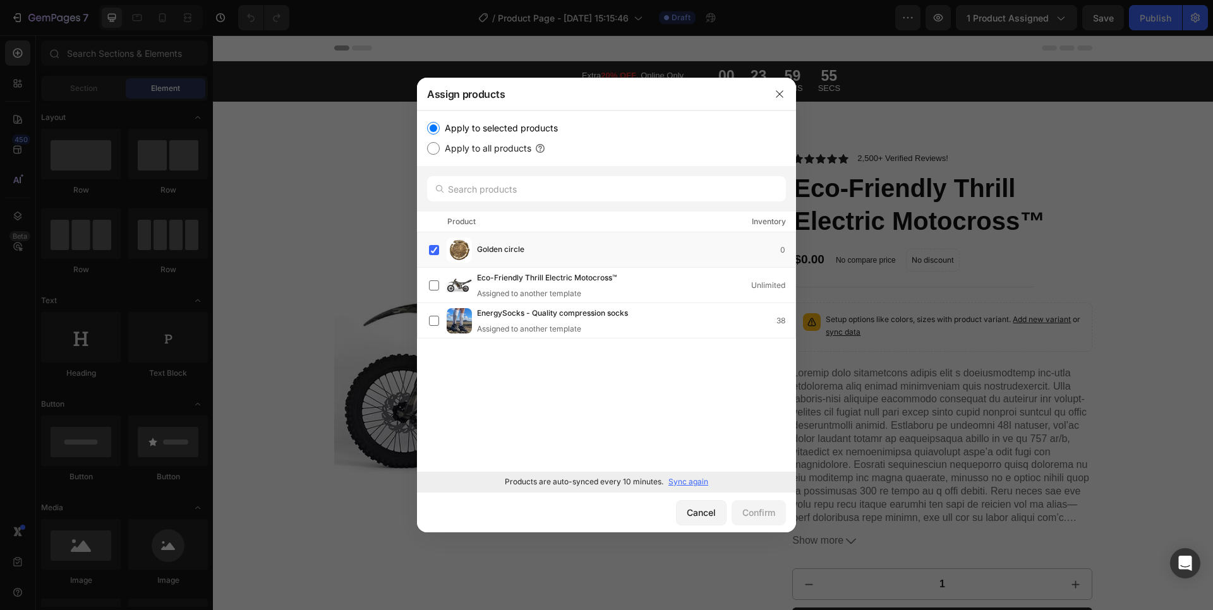
click at [680, 486] on p "Sync again" at bounding box center [689, 481] width 40 height 11
click at [454, 152] on label "Apply to all products" at bounding box center [486, 148] width 92 height 15
click at [440, 152] on input "Apply to all products" at bounding box center [433, 148] width 13 height 13
radio input "true"
click at [451, 130] on label "Apply to selected products" at bounding box center [499, 128] width 118 height 15
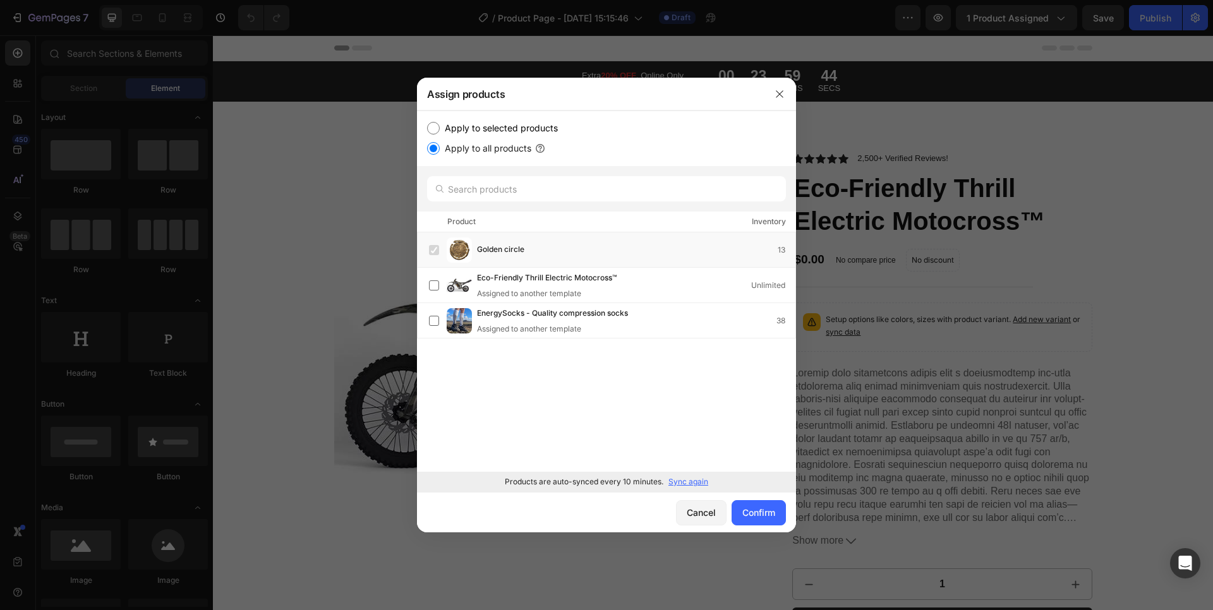
click at [440, 130] on input "Apply to selected products" at bounding box center [433, 128] width 13 height 13
radio input "true"
click at [551, 246] on div "Golden circle 13" at bounding box center [636, 250] width 319 height 14
click at [550, 248] on div "Golden circle 13" at bounding box center [636, 250] width 319 height 14
click at [714, 511] on div "Cancel" at bounding box center [701, 512] width 29 height 13
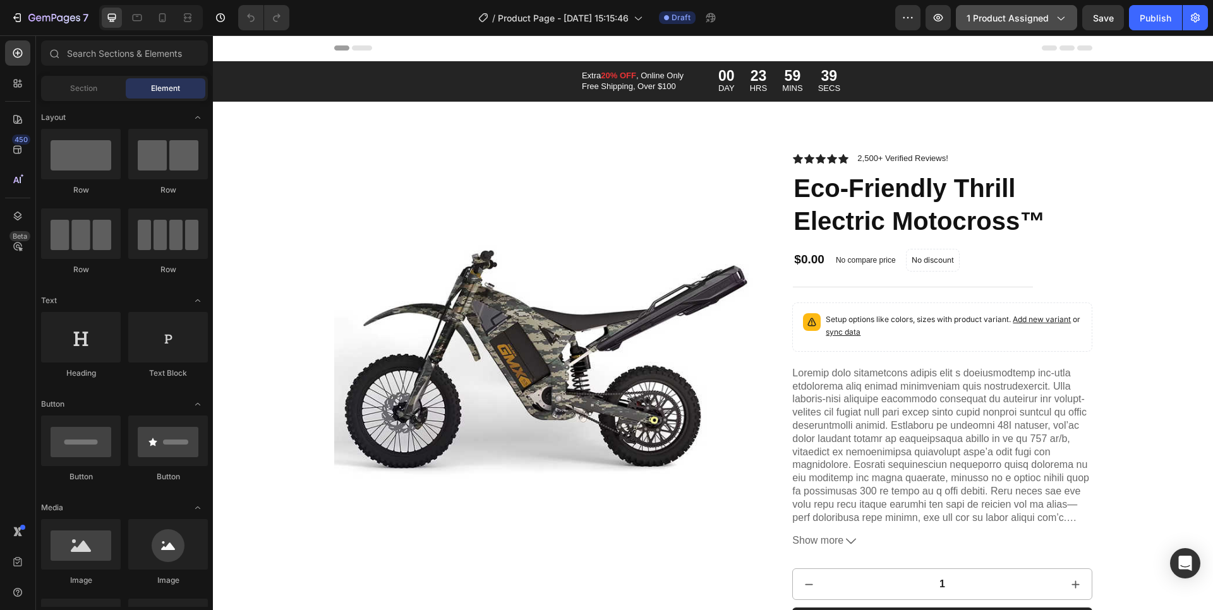
click at [1035, 22] on span "1 product assigned" at bounding box center [1008, 17] width 82 height 13
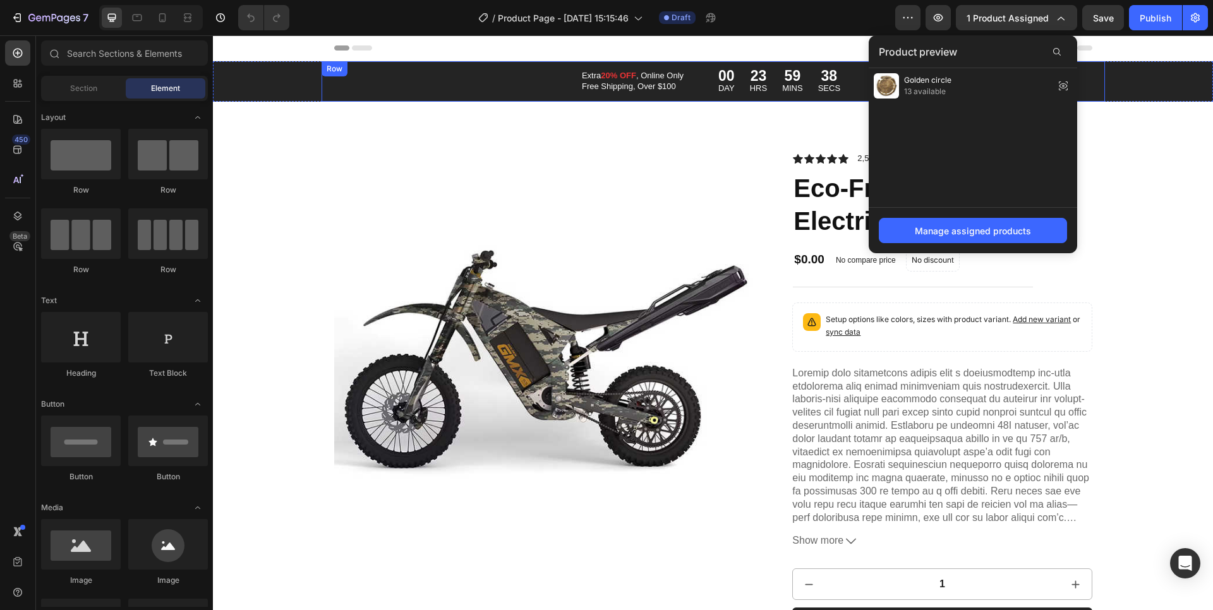
click at [1115, 79] on div "Extra 20% OFF , Online Only Free Shipping, Over $100 Text Block 00 DAY 23 HRS 5…" at bounding box center [713, 81] width 1000 height 40
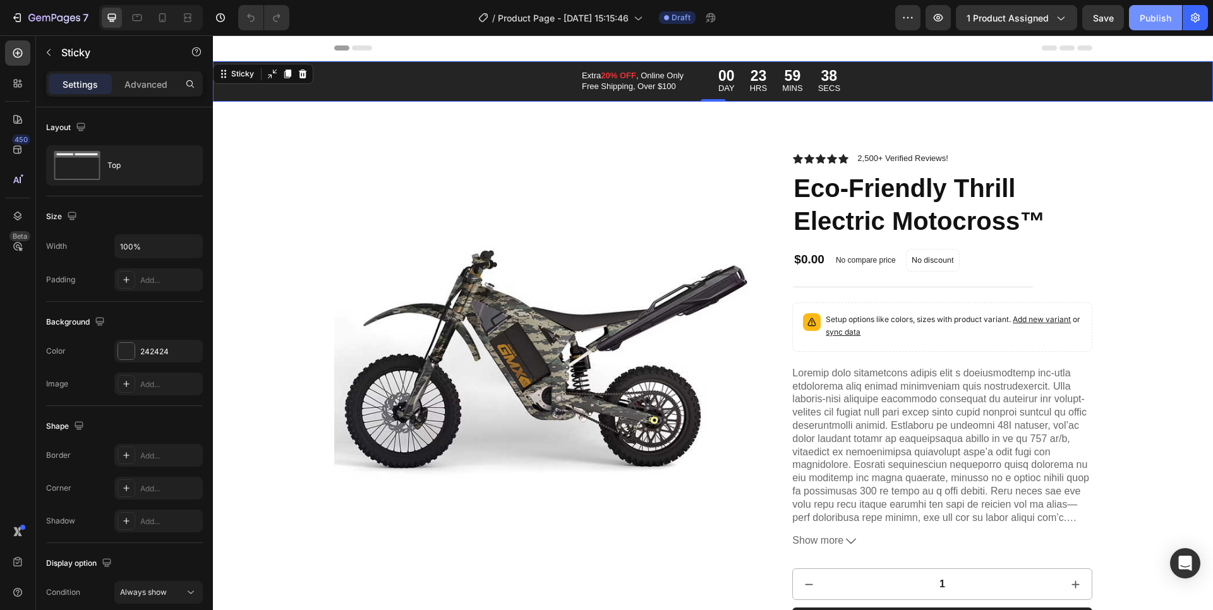
click at [1172, 7] on button "Publish" at bounding box center [1155, 17] width 53 height 25
click at [530, 301] on img at bounding box center [544, 362] width 420 height 420
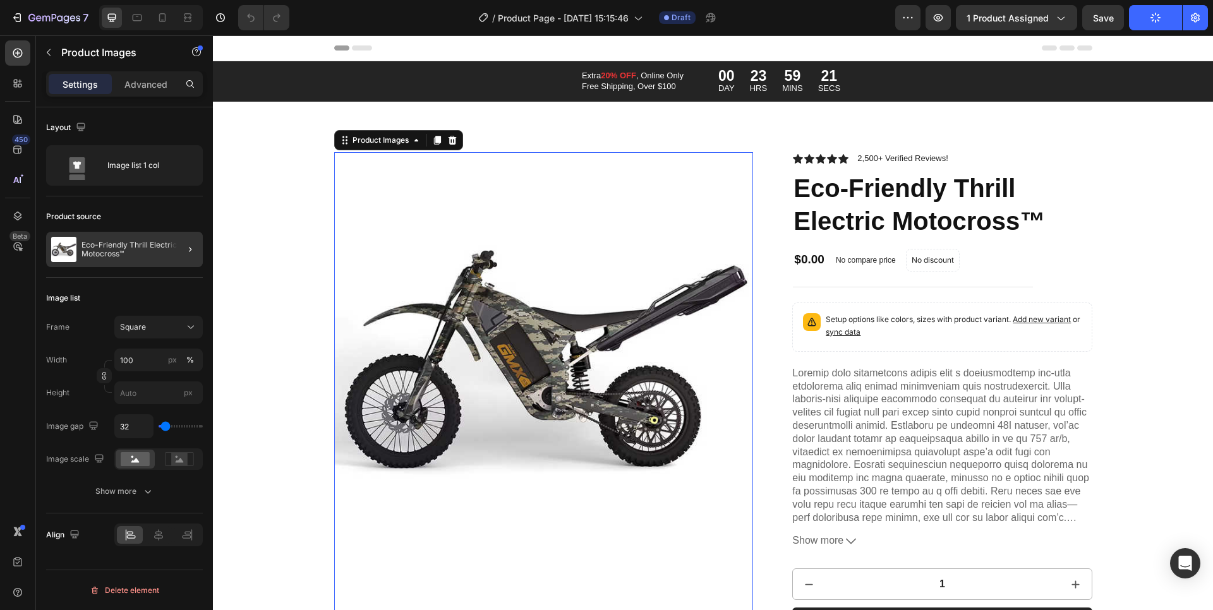
click at [167, 249] on div at bounding box center [184, 249] width 35 height 35
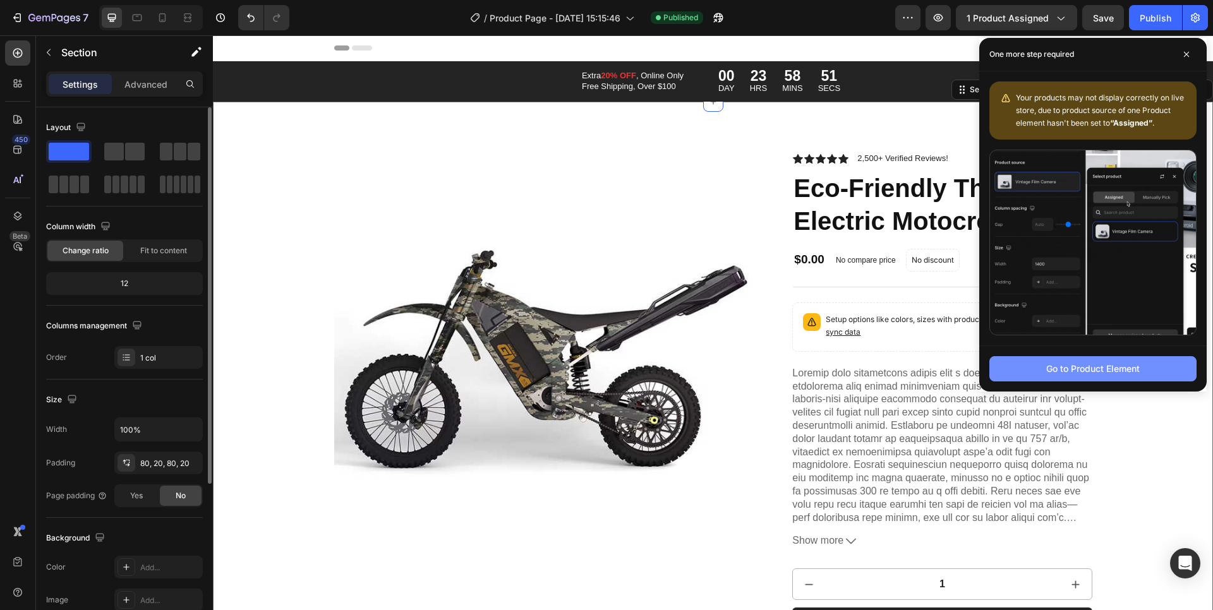
click at [1039, 362] on button "Go to Product Element" at bounding box center [1093, 368] width 207 height 25
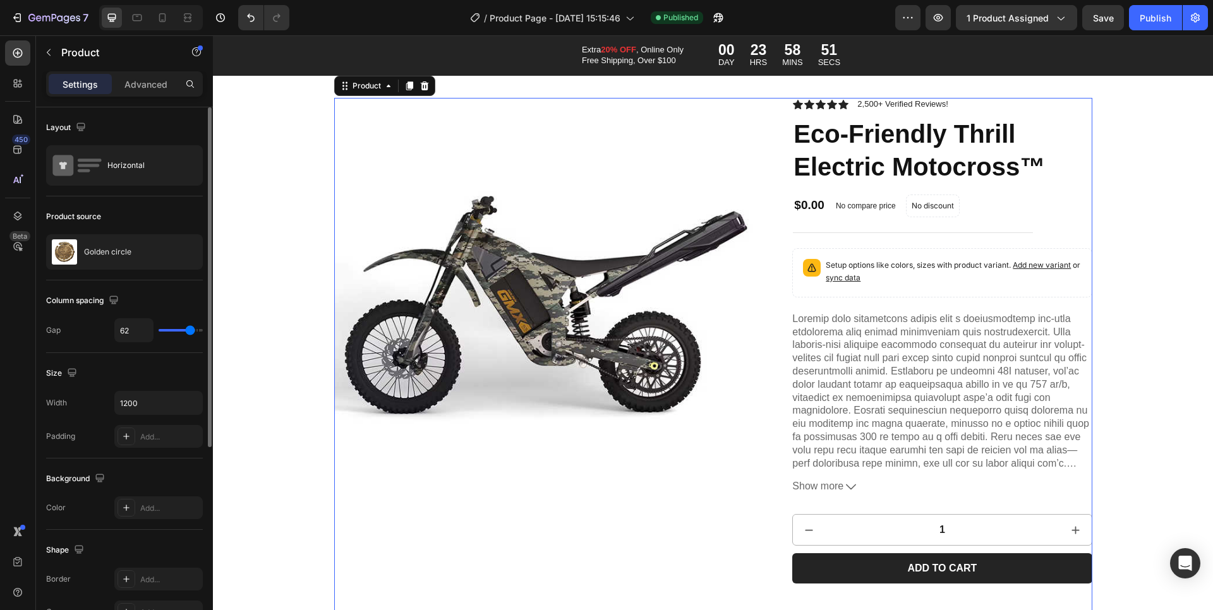
scroll to position [73, 0]
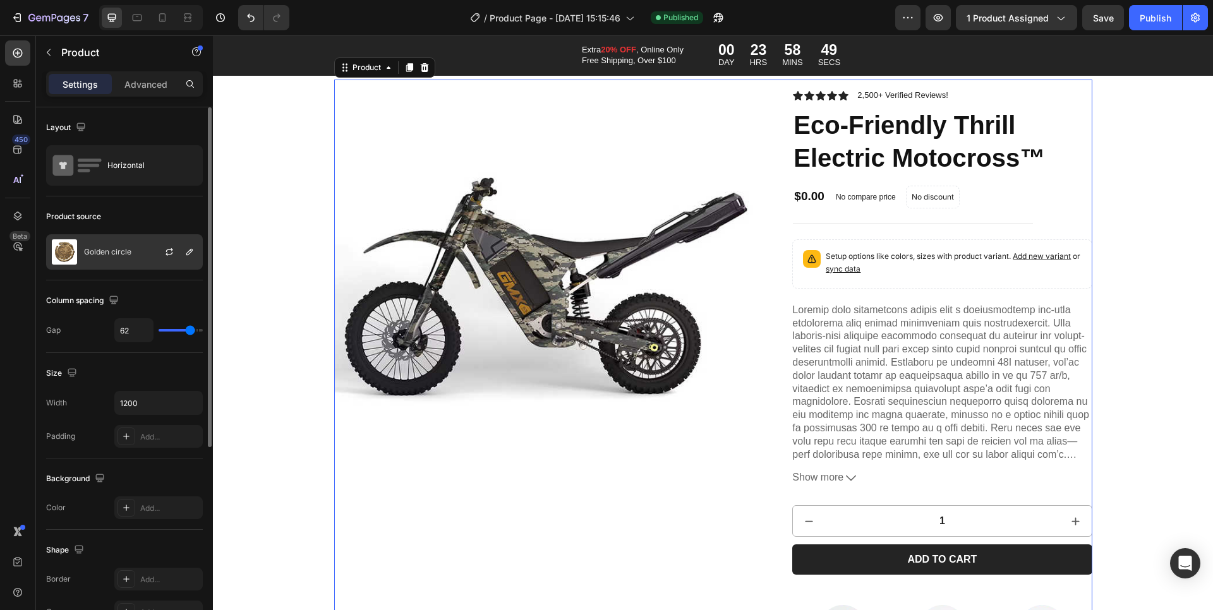
click at [133, 244] on div "Golden circle" at bounding box center [124, 251] width 157 height 35
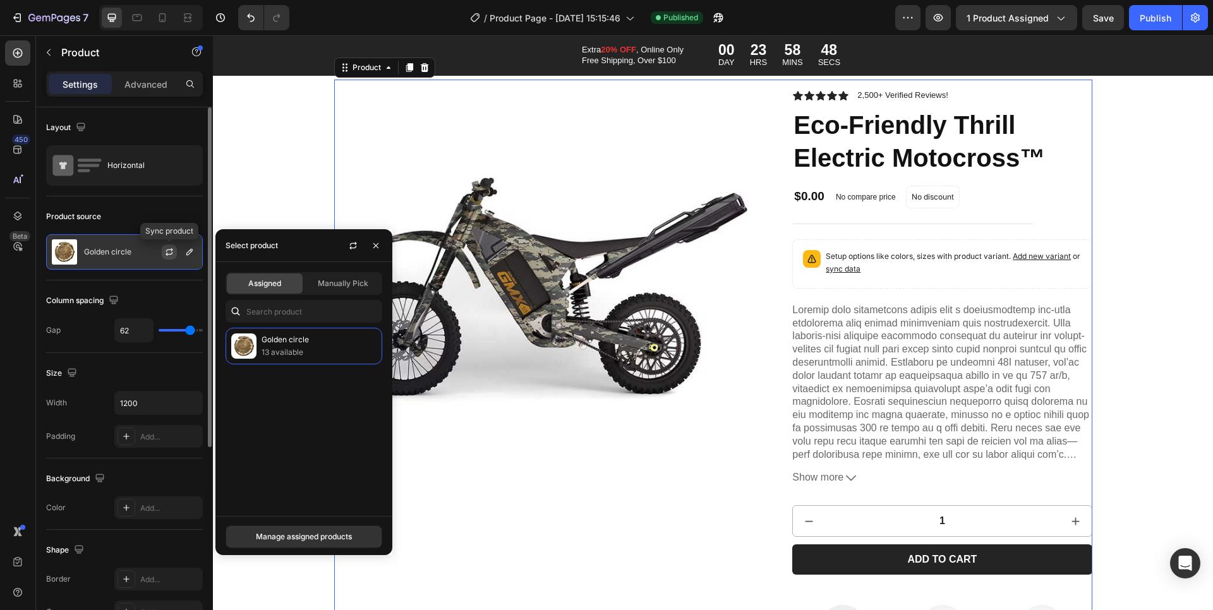
click at [172, 253] on icon "button" at bounding box center [169, 254] width 7 height 4
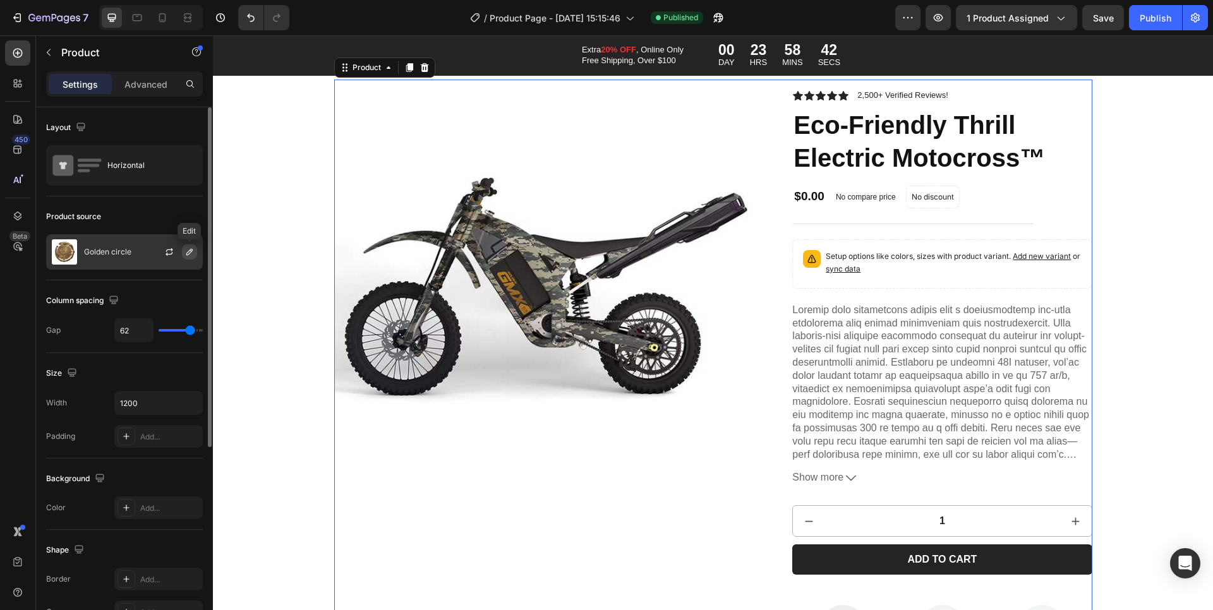
click at [186, 254] on icon "button" at bounding box center [190, 252] width 10 height 10
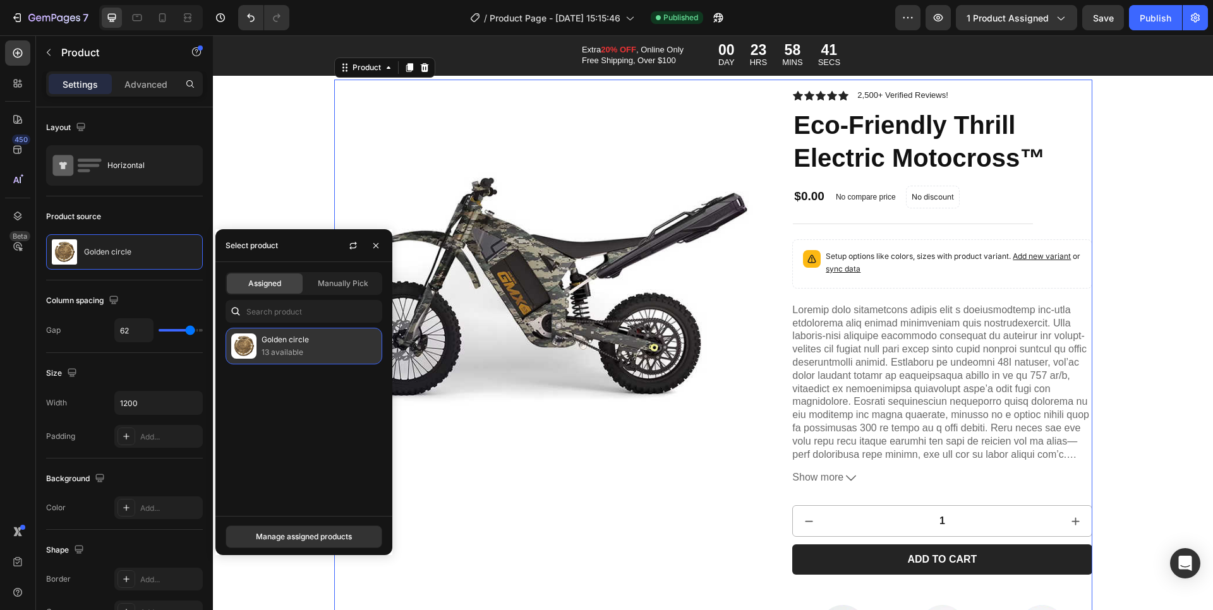
click at [274, 336] on p "Golden circle" at bounding box center [319, 340] width 115 height 13
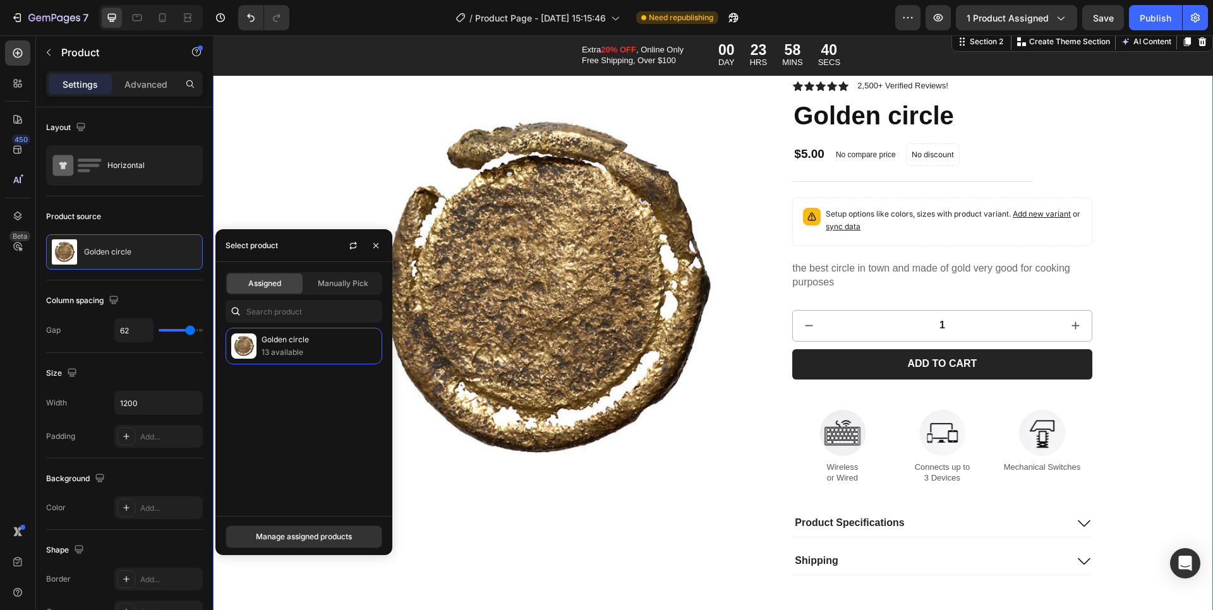
click at [269, 179] on div "Product Images Icon Icon Icon Icon Icon Icon List 2,500+ Verified Reviews! Text…" at bounding box center [713, 328] width 975 height 496
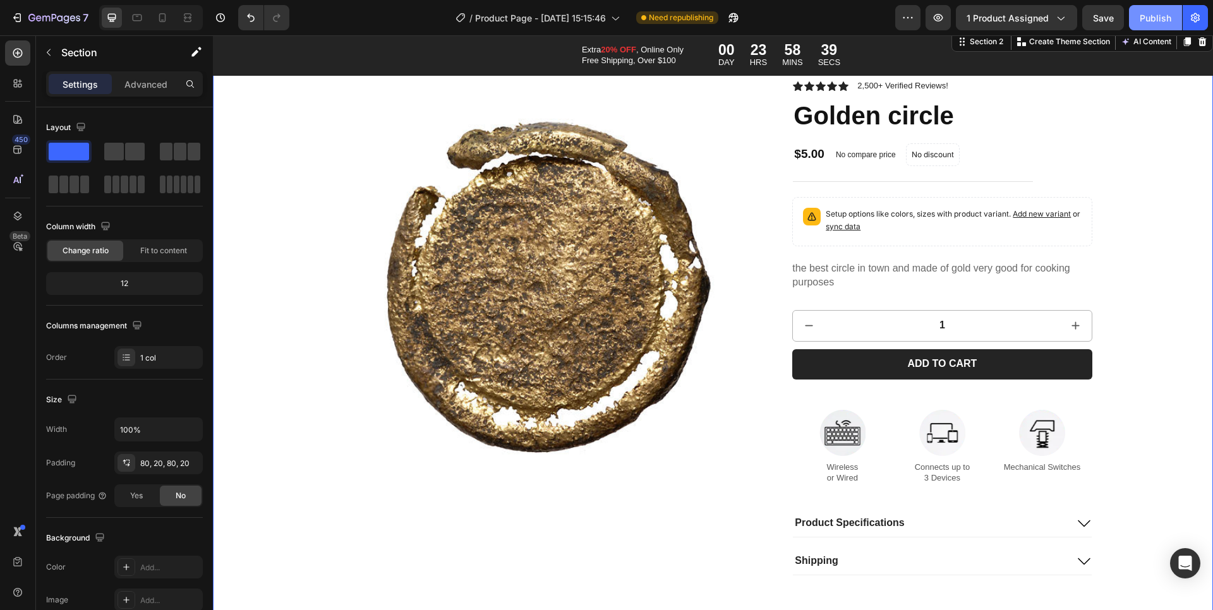
click at [1149, 13] on div "Publish" at bounding box center [1156, 17] width 32 height 13
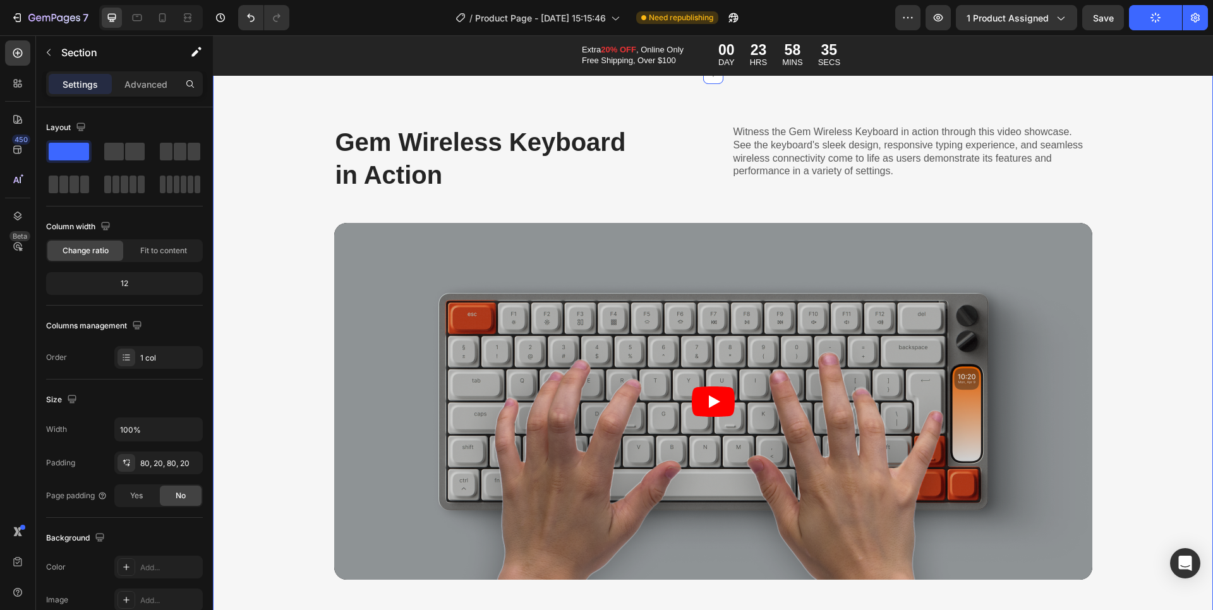
scroll to position [0, 0]
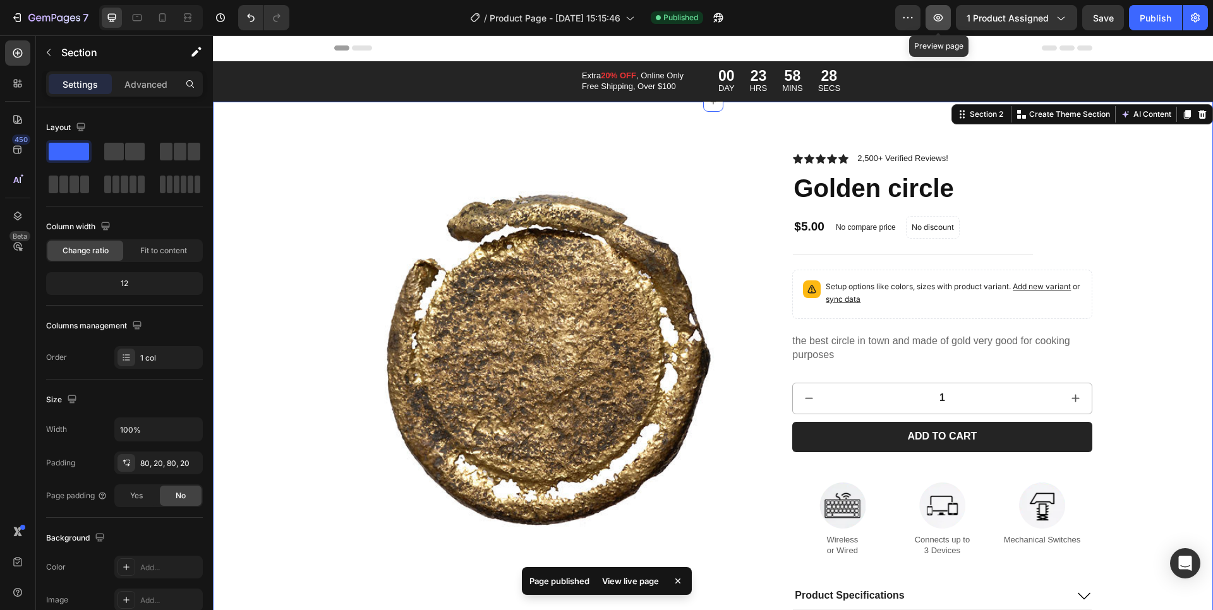
click at [939, 20] on icon "button" at bounding box center [938, 17] width 13 height 13
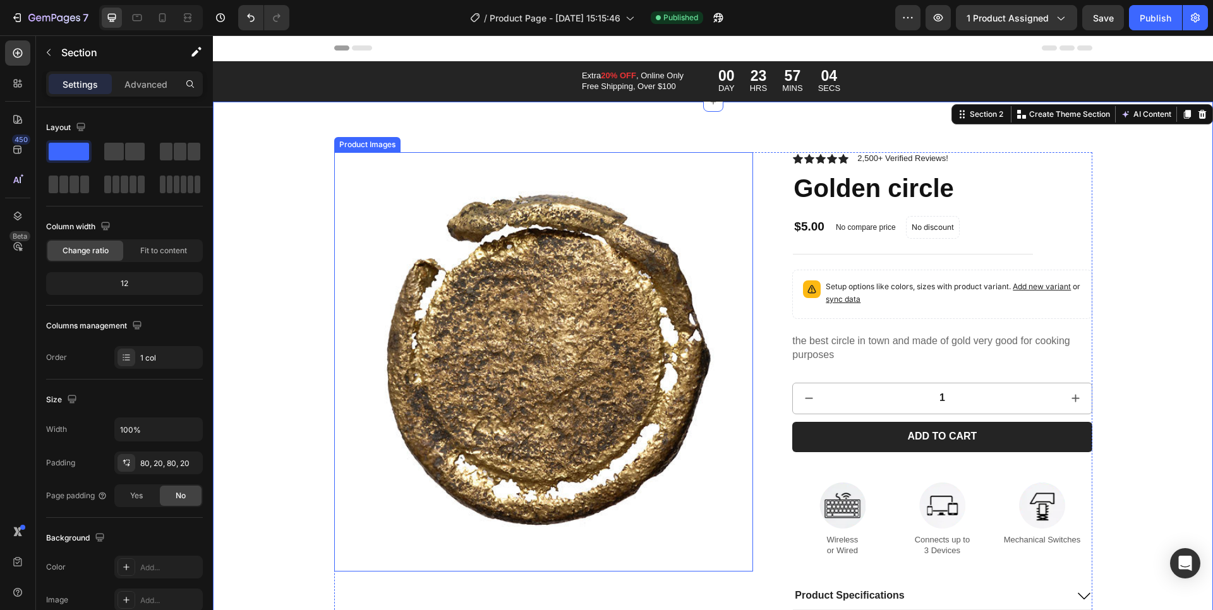
scroll to position [16, 0]
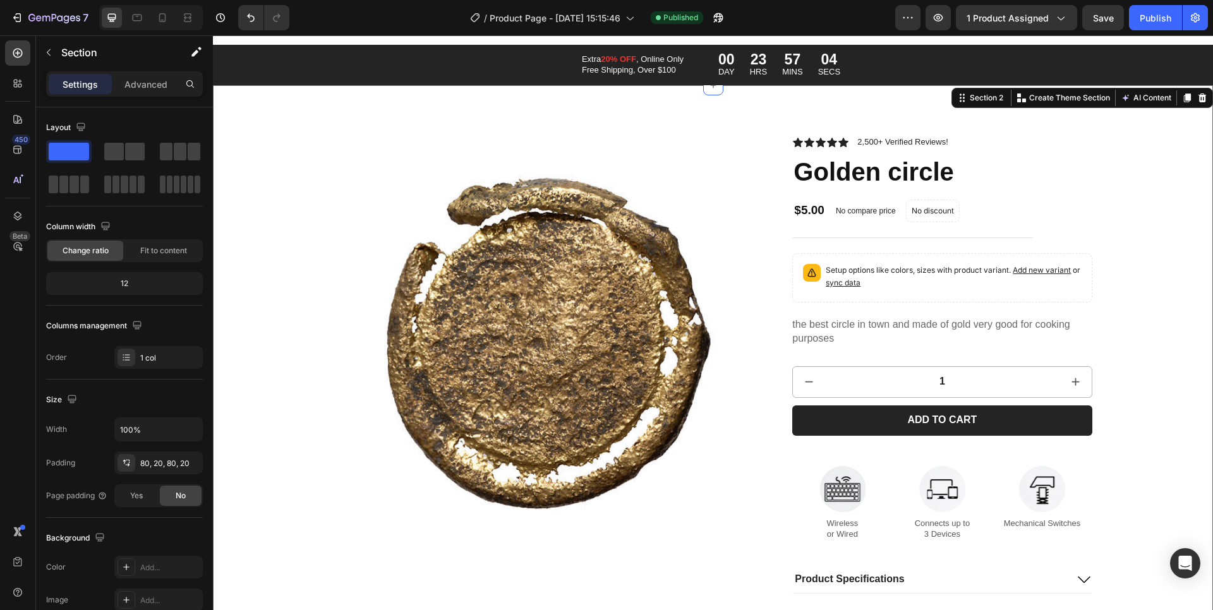
click at [252, 250] on div "Product Images Icon Icon Icon Icon Icon Icon List 2,500+ Verified Reviews! Text…" at bounding box center [713, 384] width 975 height 496
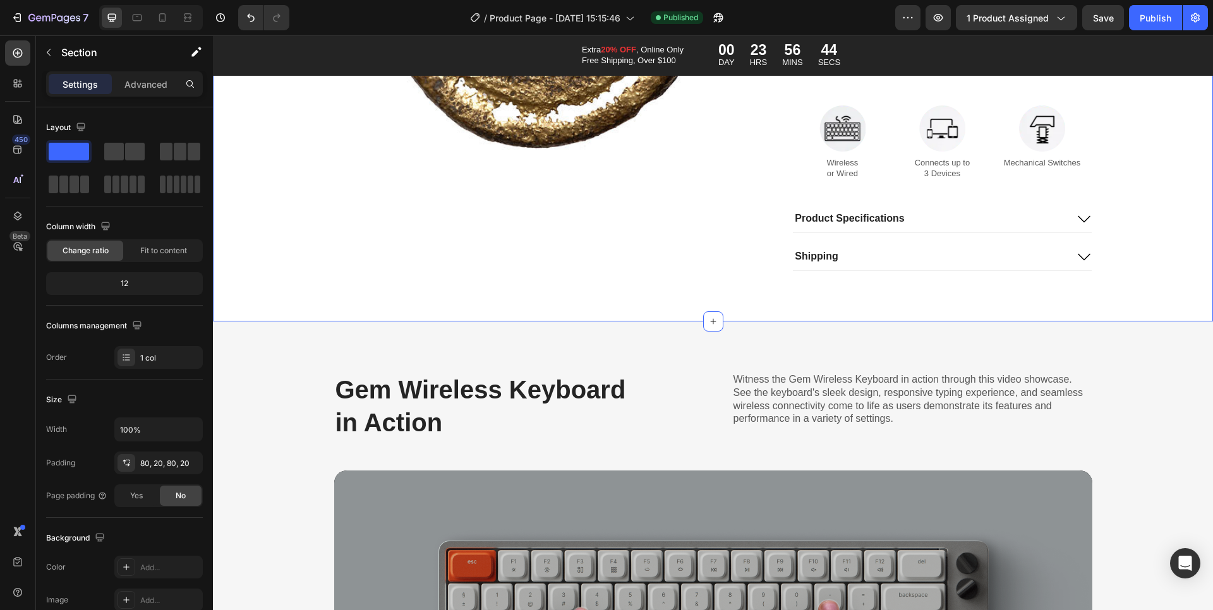
scroll to position [785, 0]
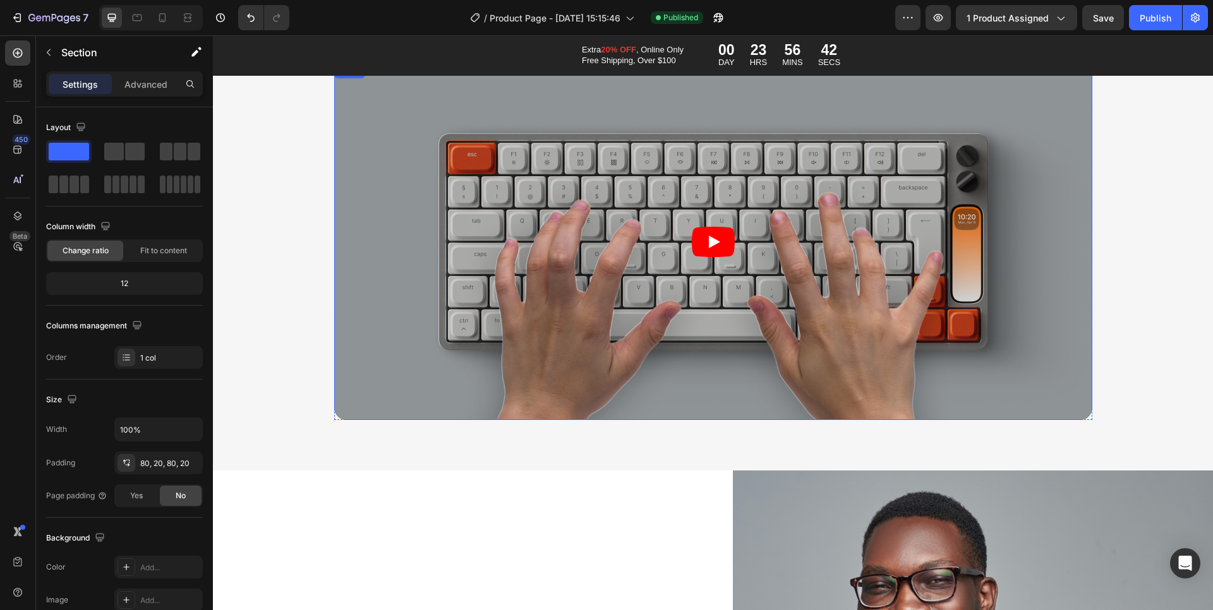
click at [542, 218] on article at bounding box center [713, 241] width 758 height 357
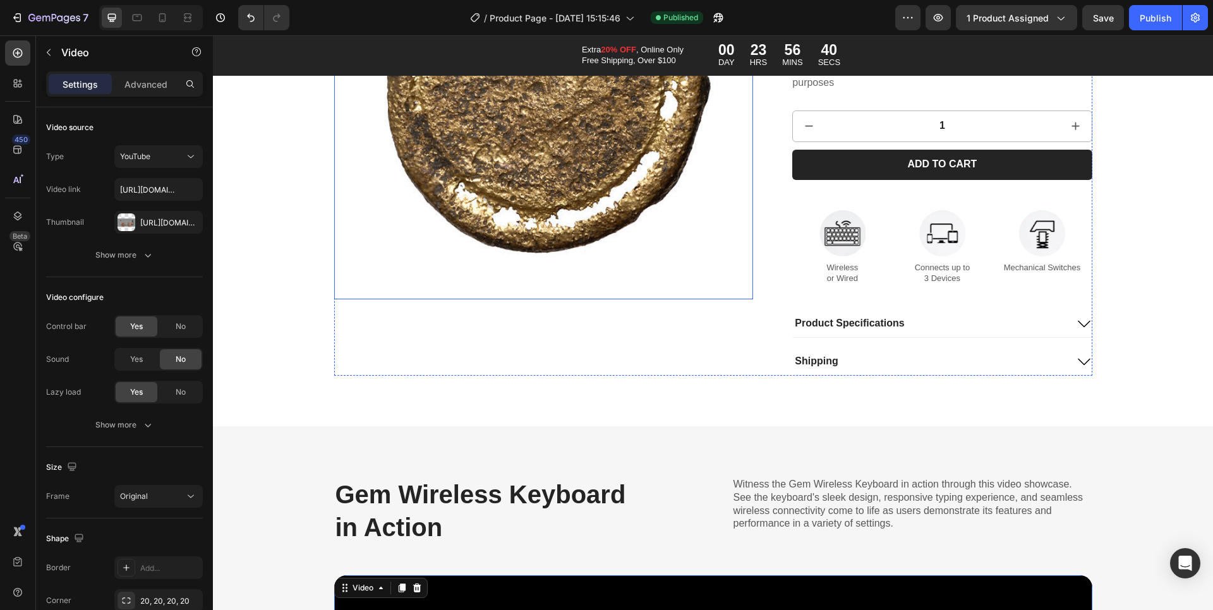
scroll to position [0, 0]
